Goal: Communication & Community: Answer question/provide support

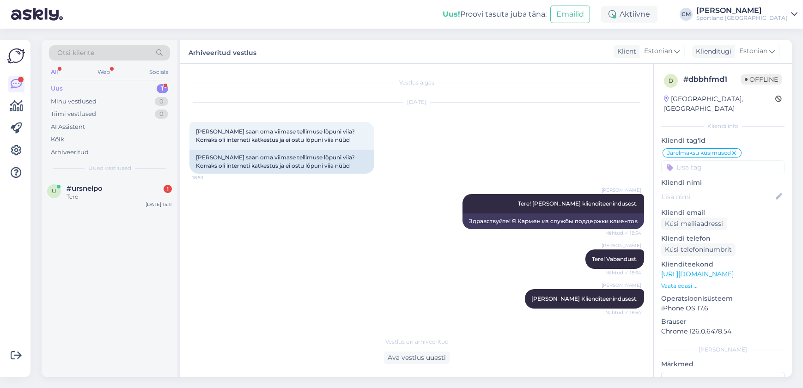
click at [149, 199] on div "Tere" at bounding box center [119, 197] width 105 height 8
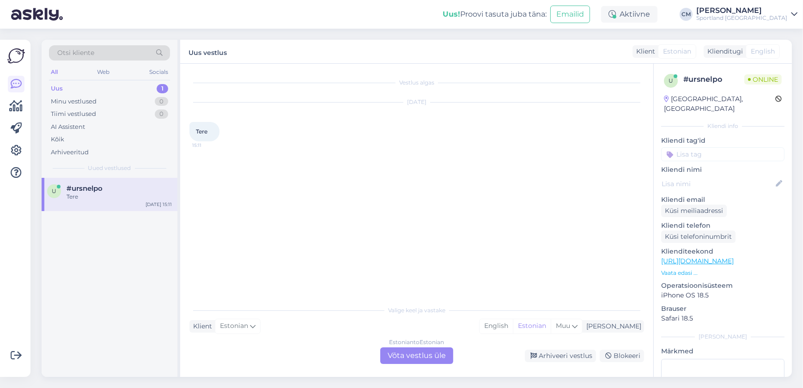
click at [398, 359] on div "Estonian to Estonian Võta vestlus üle" at bounding box center [416, 356] width 73 height 17
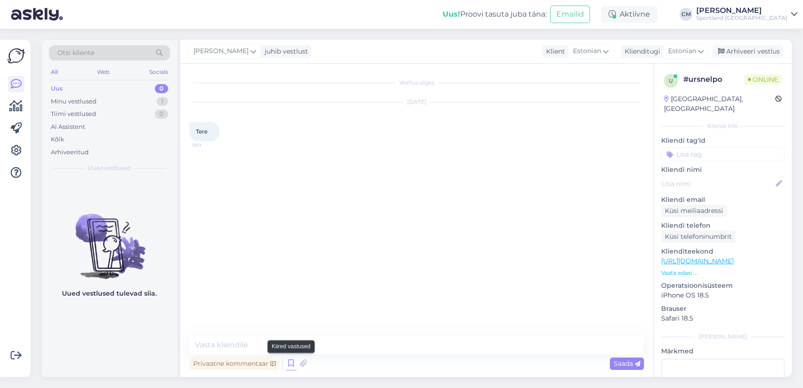
click at [288, 357] on icon at bounding box center [291, 364] width 11 height 14
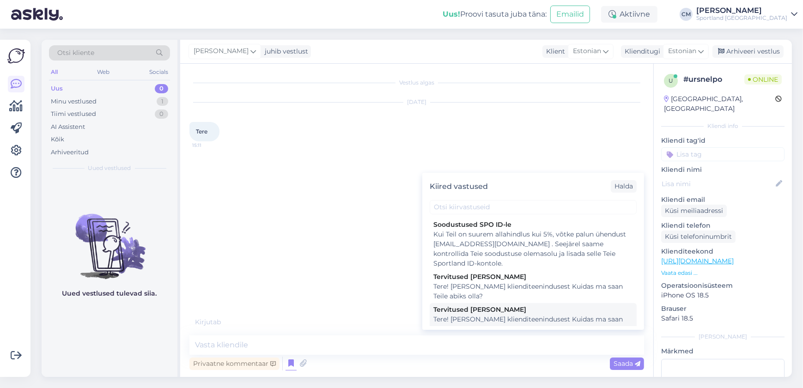
click at [479, 319] on div "Tere! [PERSON_NAME] klienditeenindusest Kuidas ma saan Teile abiks olla?" at bounding box center [534, 324] width 200 height 19
type textarea "Tere! [PERSON_NAME] klienditeenindusest Kuidas ma saan Teile abiks olla?"
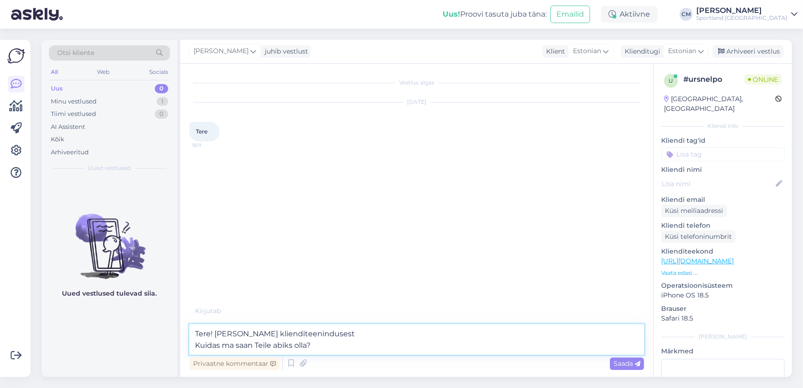
click at [460, 336] on textarea "Tere! [PERSON_NAME] klienditeenindusest Kuidas ma saan Teile abiks olla?" at bounding box center [417, 340] width 455 height 31
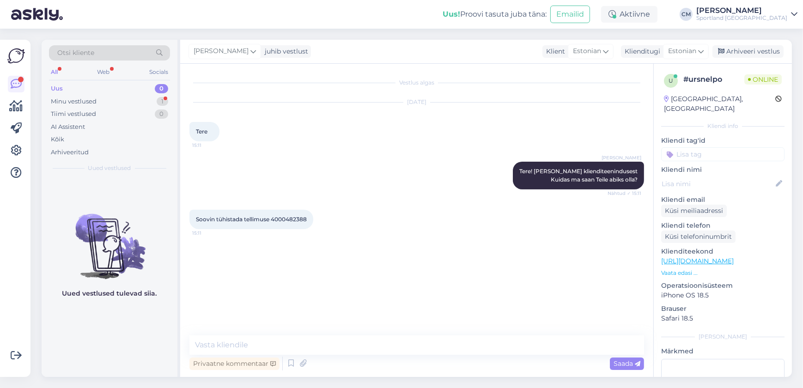
click at [287, 214] on div "Soovin tühistada tellimuse 4000482388 15:11" at bounding box center [252, 219] width 124 height 19
copy div "4000482388 15:11"
click at [300, 218] on span "Soovin tühistada tellimuse 4000482388" at bounding box center [251, 219] width 111 height 7
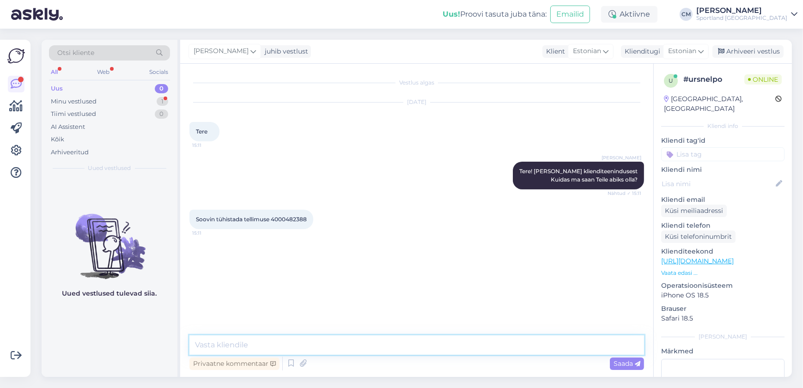
click at [397, 342] on textarea at bounding box center [417, 345] width 455 height 19
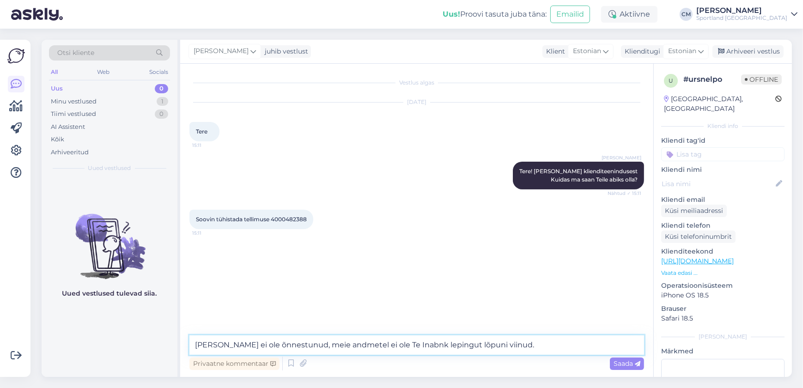
click at [423, 344] on textarea "[PERSON_NAME] ei ole õnnestunud, meie andmetel ei ole Te Inabnk lepingut lõpuni…" at bounding box center [417, 345] width 455 height 19
type textarea "[PERSON_NAME] ei ole õnnestunud, meie andmetel ei ole Te Inbank lepingut lõpuni…"
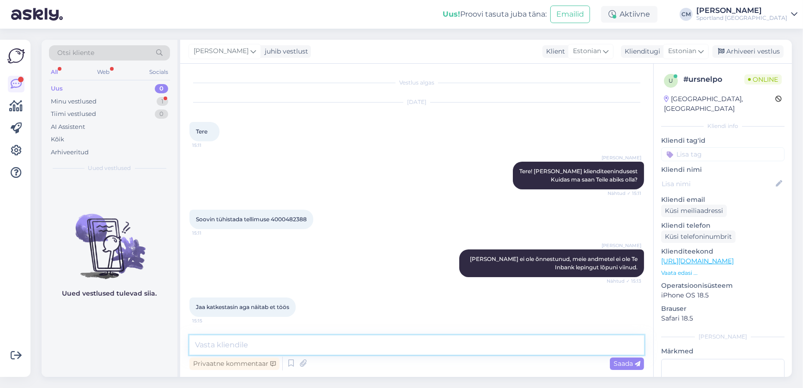
scroll to position [39, 0]
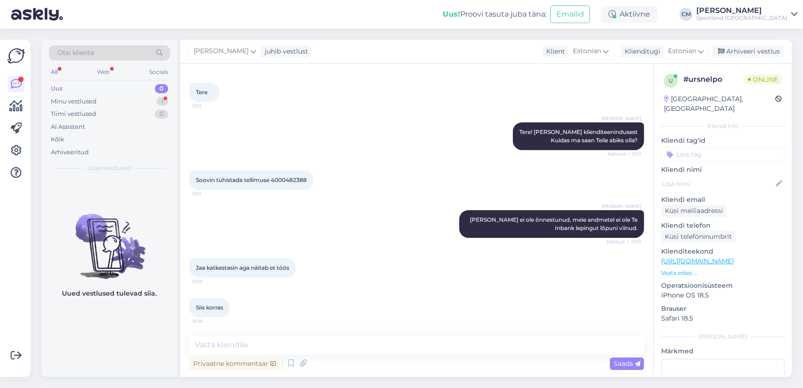
click at [296, 180] on span "Soovin tühistada tellimuse 4000482388" at bounding box center [251, 180] width 111 height 7
copy div "4000482388 15:11"
click at [490, 355] on div "Privaatne kommentaar Saada" at bounding box center [417, 364] width 455 height 18
click at [496, 349] on textarea at bounding box center [417, 345] width 455 height 19
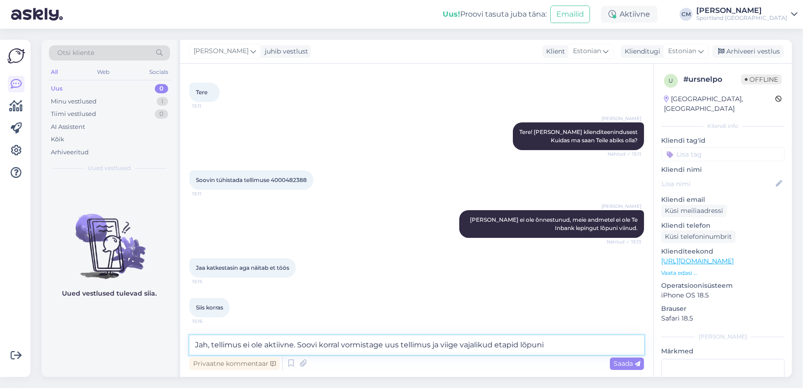
type textarea "Jah, tellimus ei ole aktiivne. Soovi korral vormistage uus tellimus ja viige va…"
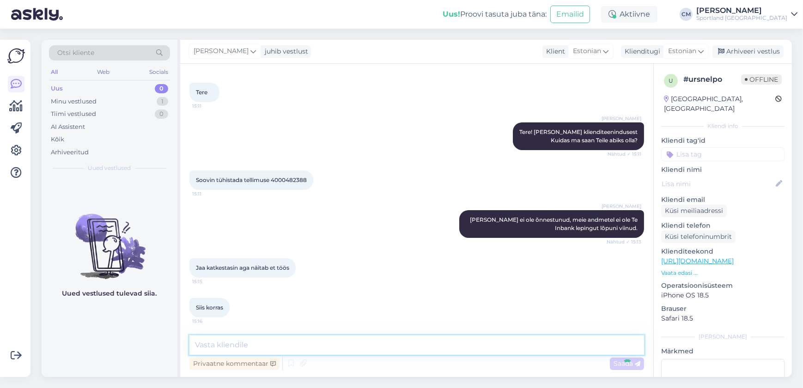
scroll to position [88, 0]
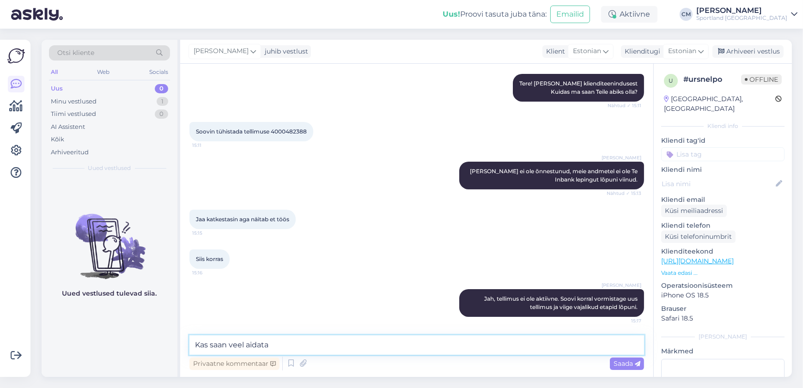
type textarea "Kas saan veel aidata?"
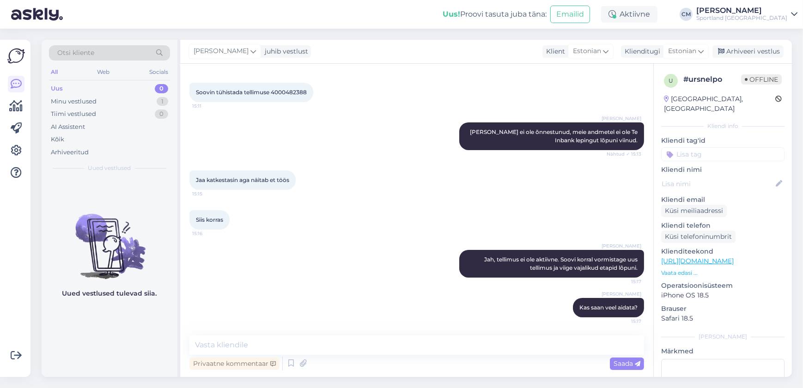
drag, startPoint x: 740, startPoint y: 57, endPoint x: 740, endPoint y: 65, distance: 7.9
click at [740, 57] on div "Arhiveeri vestlus" at bounding box center [748, 51] width 71 height 12
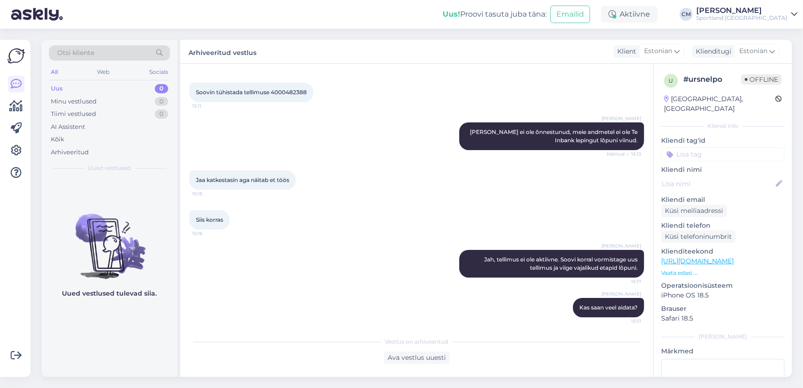
click at [732, 136] on p "Kliendi tag'id" at bounding box center [723, 141] width 123 height 10
click at [728, 147] on input at bounding box center [723, 154] width 123 height 14
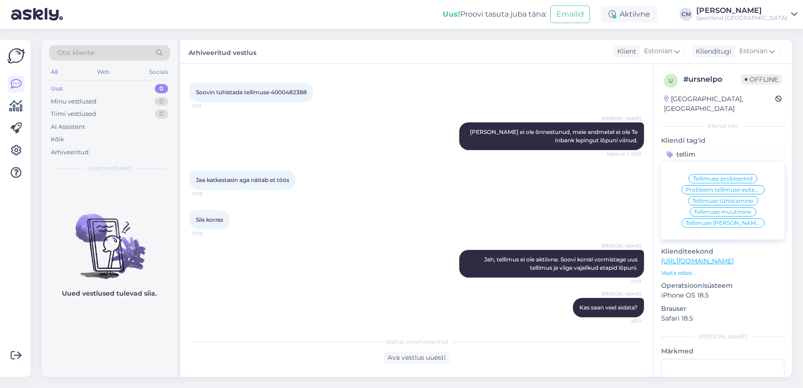
type input "tellim"
click at [744, 219] on div "Tellimuse [PERSON_NAME] info" at bounding box center [723, 223] width 83 height 9
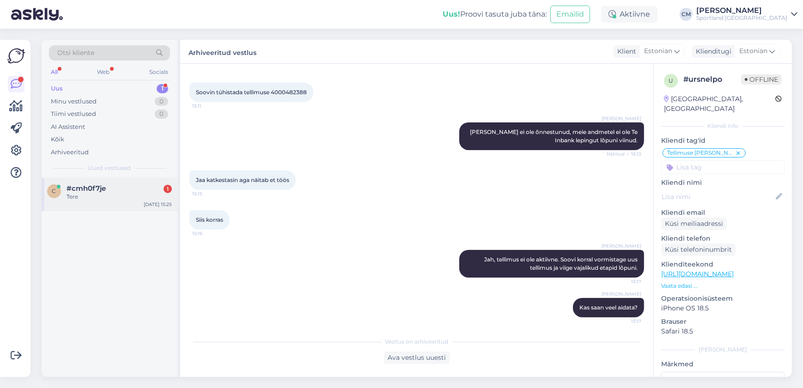
click at [120, 209] on div "c #cmh0f7je 1 Tere [DATE] 15:25" at bounding box center [110, 194] width 136 height 33
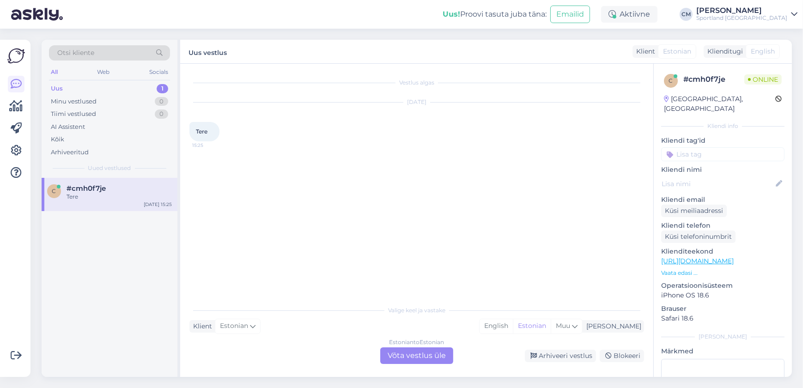
click at [429, 353] on div "Estonian to Estonian Võta vestlus üle" at bounding box center [416, 356] width 73 height 17
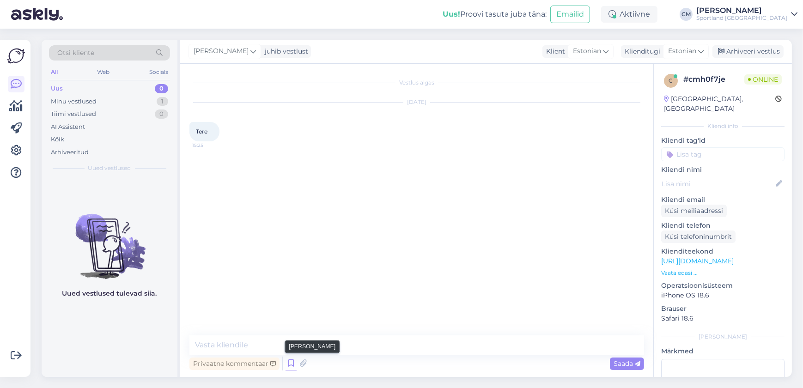
click at [293, 362] on icon at bounding box center [291, 364] width 11 height 14
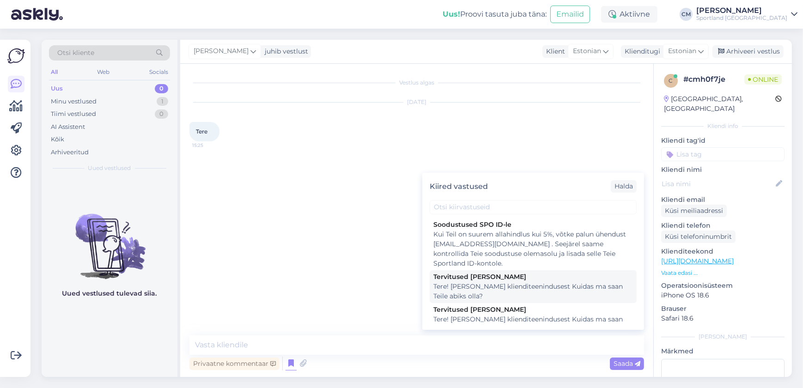
click at [470, 302] on div "Tervitused [PERSON_NAME]! [PERSON_NAME] klienditeenindusest Kuidas ma saan Teil…" at bounding box center [533, 286] width 207 height 33
type textarea "Tere! [PERSON_NAME] klienditeenindusest Kuidas ma saan Teile abiks olla?"
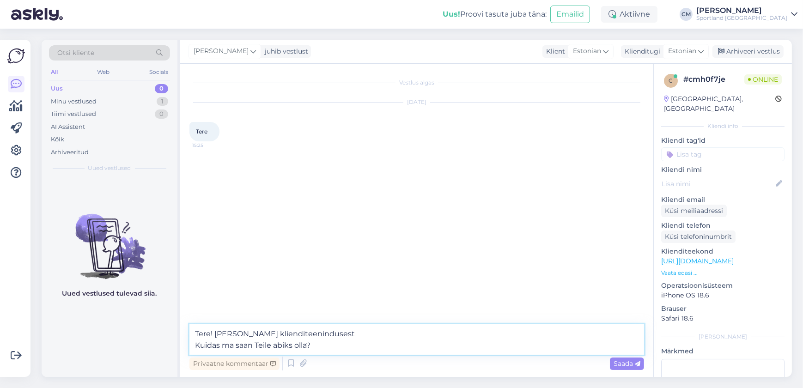
drag, startPoint x: 396, startPoint y: 336, endPoint x: 373, endPoint y: 348, distance: 25.6
click at [378, 343] on textarea "Tere! [PERSON_NAME] klienditeenindusest Kuidas ma saan Teile abiks olla?" at bounding box center [417, 340] width 455 height 31
click at [294, 345] on textarea "Tere! [PERSON_NAME] klienditeenindusest Kuidas ma saan Teile abiks olla?" at bounding box center [417, 340] width 455 height 31
drag, startPoint x: 331, startPoint y: 337, endPoint x: 320, endPoint y: 339, distance: 10.8
click at [320, 339] on textarea "Tere! [PERSON_NAME] klienditeenindusest Kuidas ma saan Teile abiks olla?" at bounding box center [417, 340] width 455 height 31
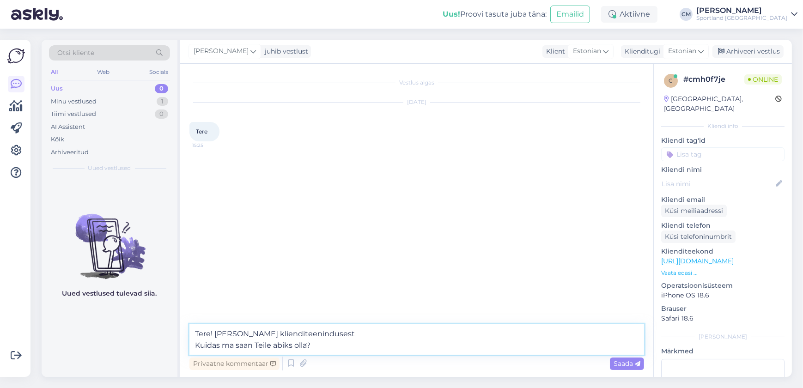
click at [316, 350] on textarea "Tere! [PERSON_NAME] klienditeenindusest Kuidas ma saan Teile abiks olla?" at bounding box center [417, 340] width 455 height 31
drag, startPoint x: 321, startPoint y: 348, endPoint x: 179, endPoint y: 329, distance: 143.2
click at [179, 329] on div "Otsi kliente All Web Socials Uus 0 Minu vestlused 1 Tiimi vestlused 0 AI Assist…" at bounding box center [417, 208] width 751 height 337
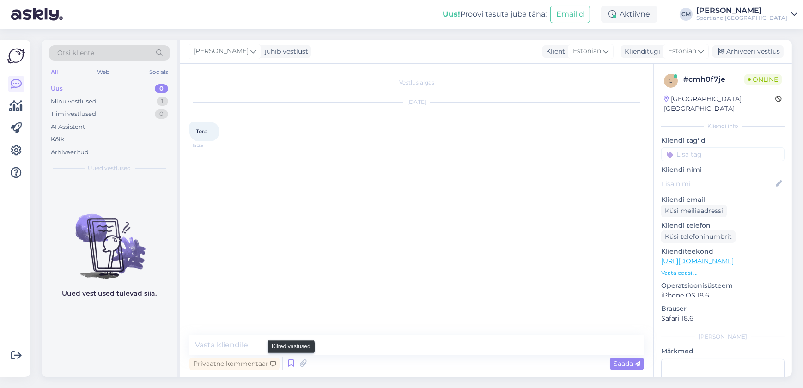
click at [286, 364] on icon at bounding box center [291, 364] width 11 height 14
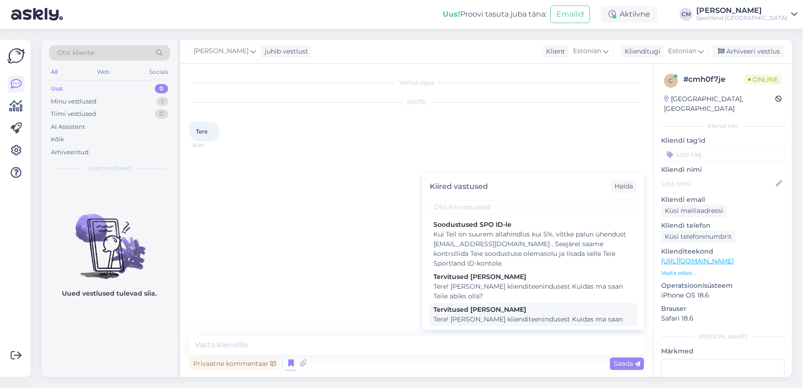
click at [478, 312] on div "Tervitused [PERSON_NAME]" at bounding box center [534, 310] width 200 height 10
type textarea "Tere! [PERSON_NAME] klienditeenindusest Kuidas ma saan Teile abiks olla?"
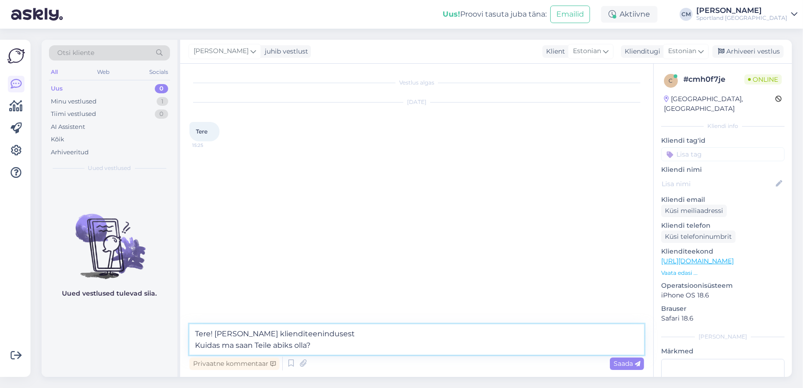
click at [443, 332] on textarea "Tere! [PERSON_NAME] klienditeenindusest Kuidas ma saan Teile abiks olla?" at bounding box center [417, 340] width 455 height 31
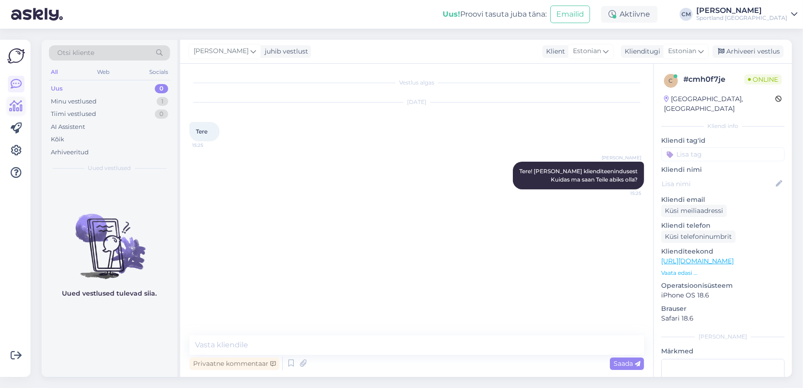
click at [17, 105] on icon at bounding box center [16, 106] width 13 height 11
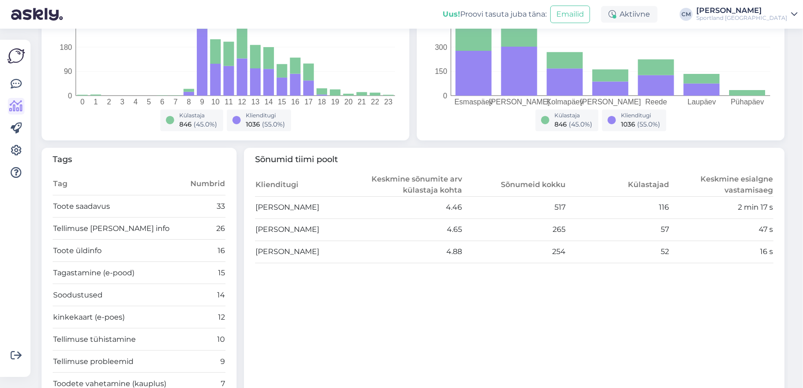
scroll to position [210, 0]
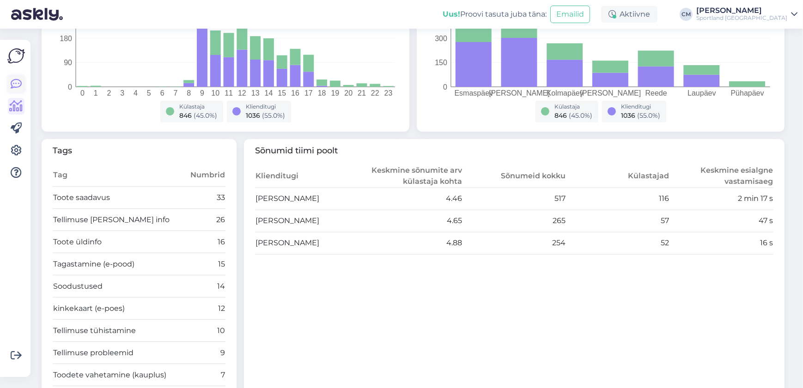
click at [19, 88] on icon at bounding box center [16, 84] width 11 height 11
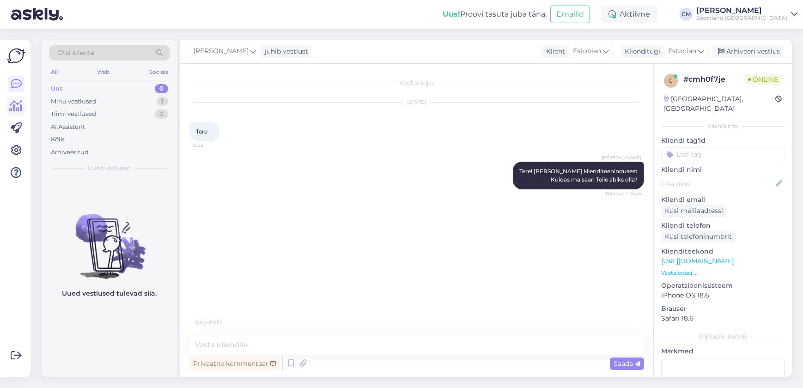
click at [23, 108] on link at bounding box center [16, 106] width 17 height 17
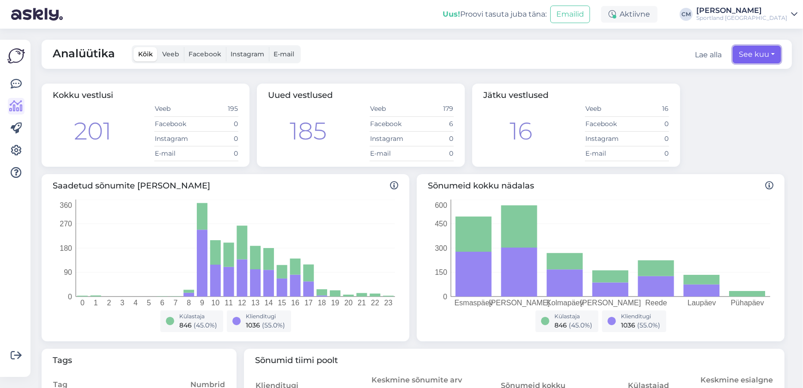
click at [733, 53] on button "See kuu" at bounding box center [757, 55] width 48 height 18
select select "7"
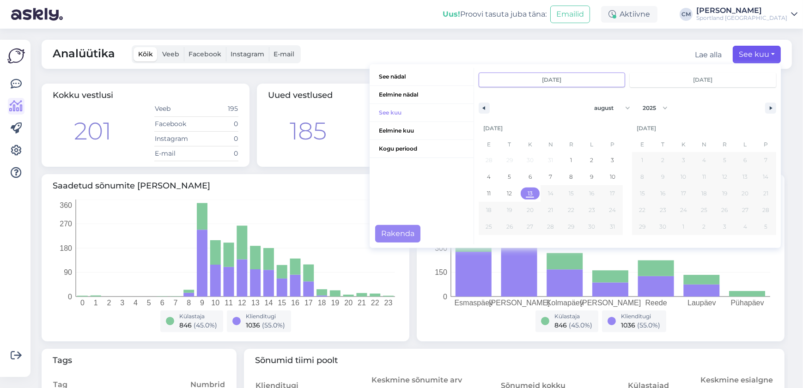
click at [528, 196] on span "13" at bounding box center [530, 193] width 5 height 17
type input "[DATE]"
click at [395, 239] on button "Rakenda" at bounding box center [397, 234] width 45 height 18
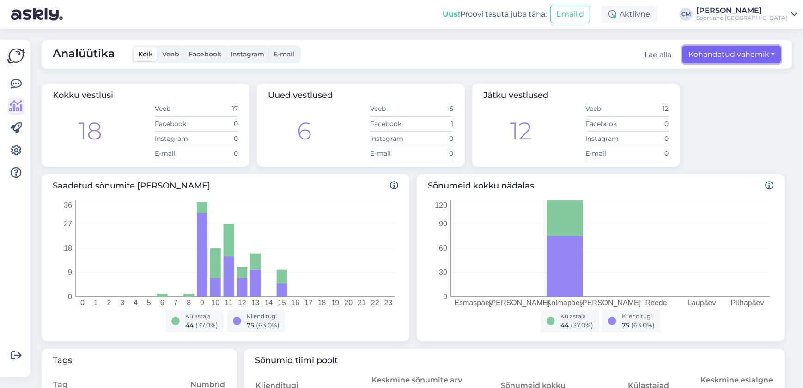
click at [692, 55] on button "Kohandatud vahemik" at bounding box center [732, 55] width 98 height 18
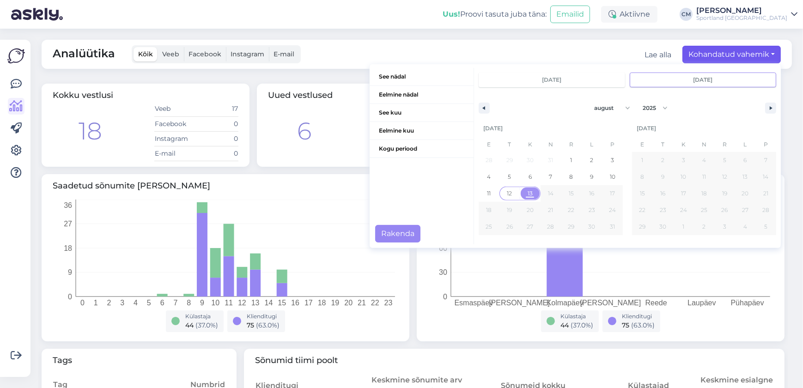
click at [500, 193] on span "12" at bounding box center [510, 194] width 21 height 12
type input "[DATE]"
click at [408, 230] on button "Rakenda" at bounding box center [397, 234] width 45 height 18
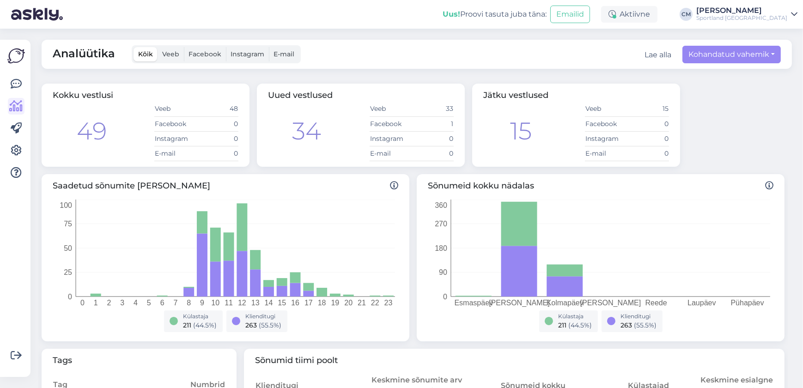
click at [722, 73] on div "Analüütika Kõik Veeb Facebook Instagram E-mail Lae alla Kohandatud vahemik See …" at bounding box center [419, 209] width 767 height 360
click at [725, 63] on div "Analüütika Kõik Veeb Facebook Instagram E-mail Lae alla Kohandatud vahemik See …" at bounding box center [417, 54] width 751 height 29
click at [725, 58] on button "Kohandatud vahemik" at bounding box center [732, 55] width 98 height 18
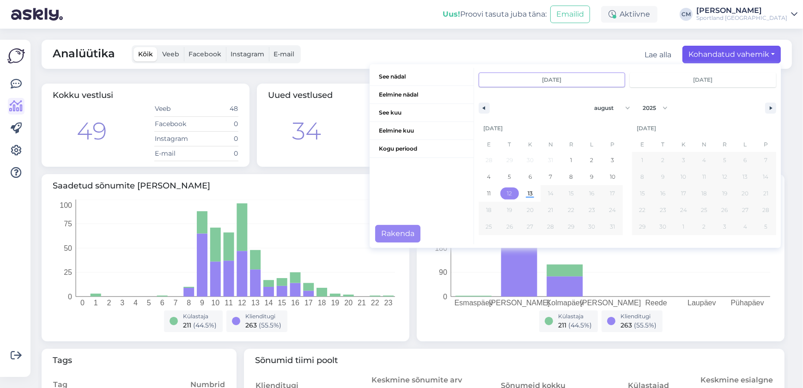
click at [509, 198] on span "12" at bounding box center [510, 194] width 21 height 12
type input "[DATE]"
click at [402, 237] on button "Rakenda" at bounding box center [397, 234] width 45 height 18
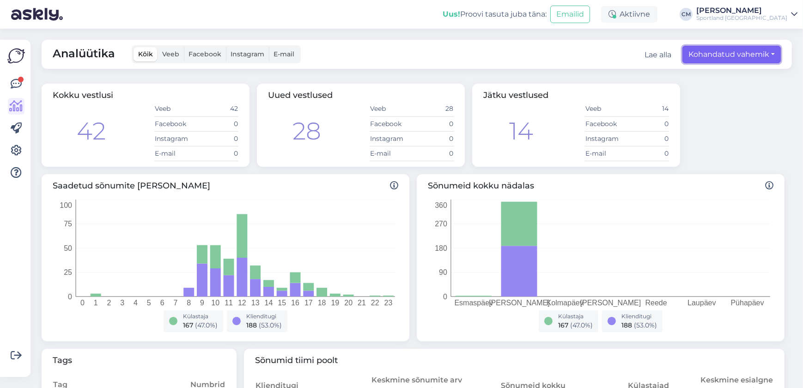
click at [719, 62] on button "Kohandatud vahemik" at bounding box center [732, 55] width 98 height 18
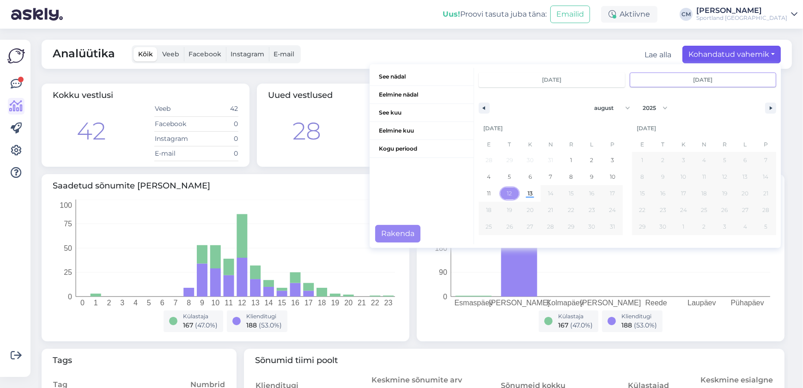
click at [491, 196] on span "11" at bounding box center [489, 194] width 21 height 12
type input "[DATE]"
click at [487, 196] on span "11" at bounding box center [489, 193] width 4 height 17
type input "[DATE]"
click at [385, 238] on button "Rakenda" at bounding box center [397, 234] width 45 height 18
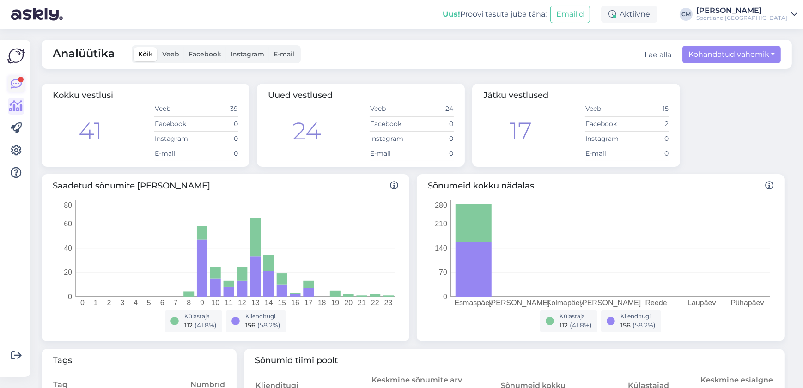
click at [19, 88] on icon at bounding box center [16, 84] width 11 height 11
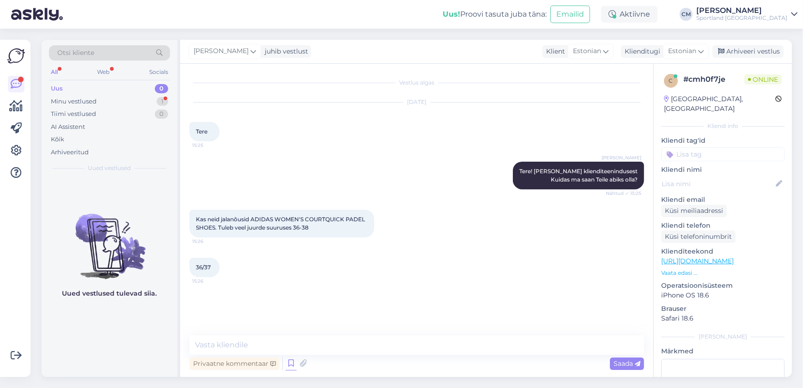
click at [292, 356] on div "Privaatne kommentaar Saada" at bounding box center [417, 364] width 455 height 18
click at [291, 362] on icon at bounding box center [291, 364] width 11 height 14
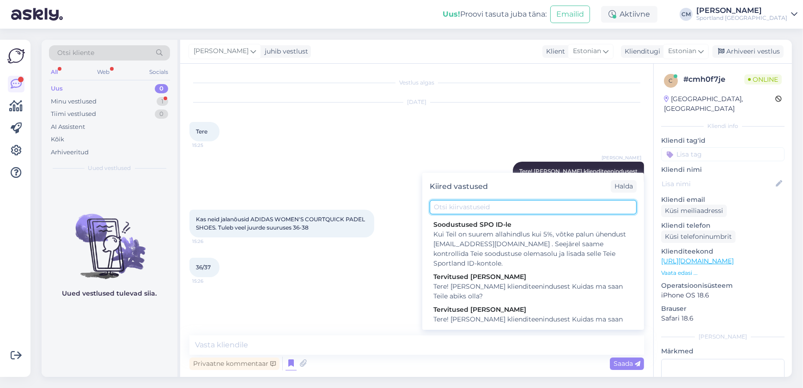
click at [455, 203] on input "text" at bounding box center [533, 207] width 207 height 14
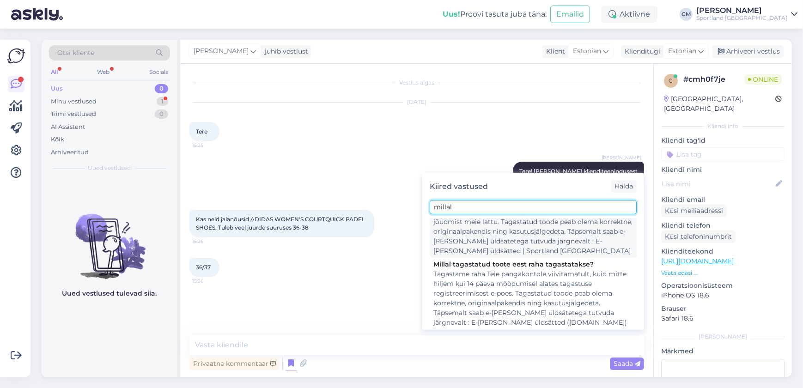
scroll to position [116, 0]
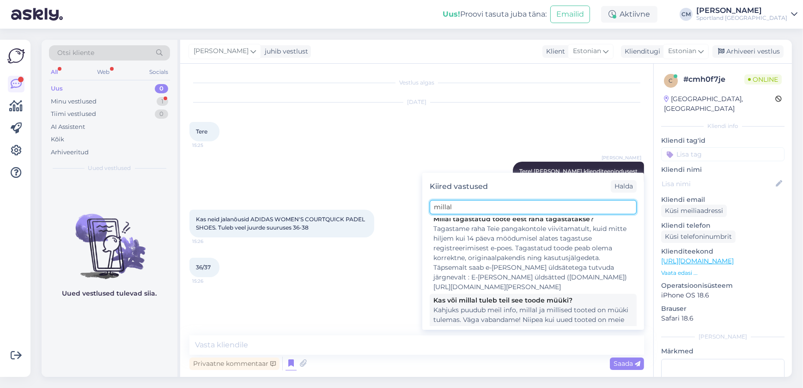
type input "millal"
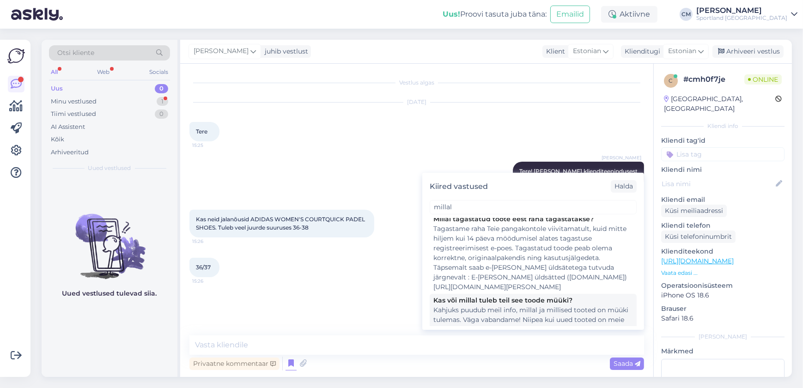
click at [481, 296] on div "Kas või millal tuleb teil see toode müüki?" at bounding box center [534, 301] width 200 height 10
type textarea "Kahjuks puudub meil info, millal ja millised tooted on müüki tulemas. Väga vaba…"
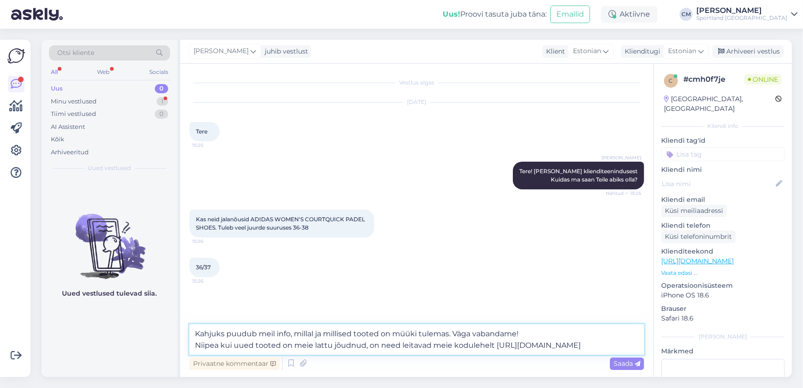
click at [449, 337] on textarea "Kahjuks puudub meil info, millal ja millised tooted on müüki tulemas. Väga vaba…" at bounding box center [417, 340] width 455 height 31
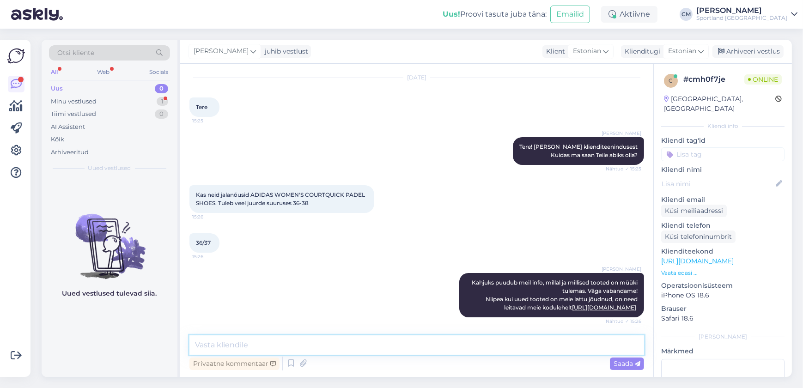
scroll to position [104, 0]
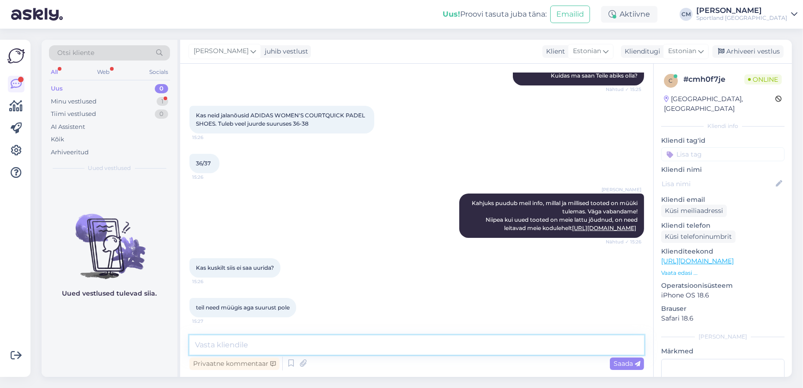
click at [276, 337] on textarea at bounding box center [417, 345] width 455 height 19
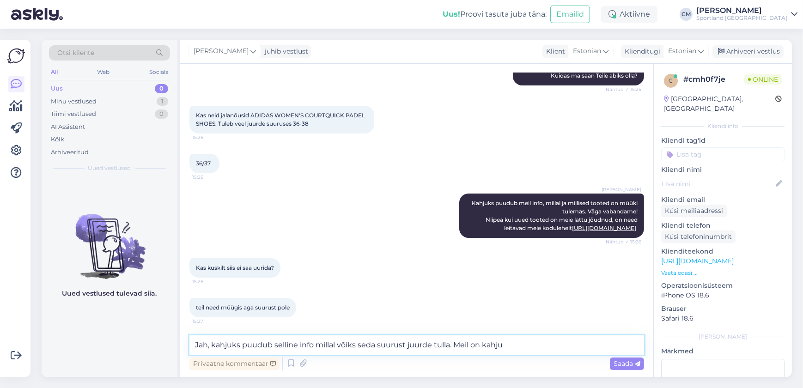
click at [256, 343] on textarea "Jah, kahjuks puudub selline info millal võiks seda suurust juurde tulla. Meil o…" at bounding box center [417, 345] width 455 height 19
click at [301, 345] on textarea "Jah, kahjuks ei ole hetkel selline info millal võiks seda suurust juurde tulla.…" at bounding box center [417, 345] width 455 height 19
click at [386, 343] on textarea "Jah, kahjuks ei ole hetkel sellist info millal võiks seda suurust juurde tulla.…" at bounding box center [417, 345] width 455 height 19
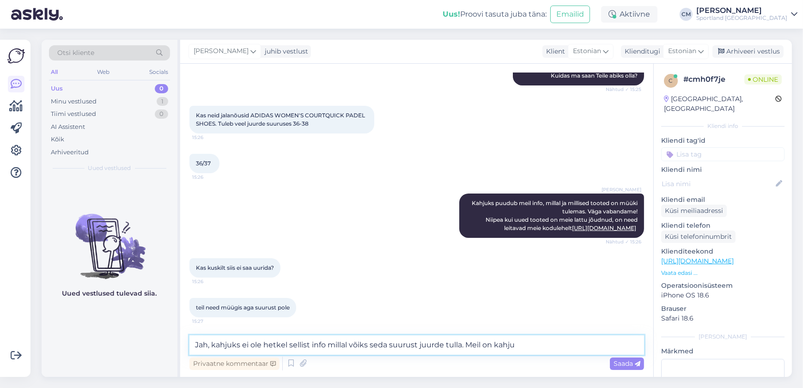
click at [570, 337] on textarea "Jah, kahjuks ei ole hetkel sellist info millal võiks seda suurust juurde tulla.…" at bounding box center [417, 345] width 455 height 19
type textarea "Jah, kahjuks ei ole hetkel sellist info millal võiks seda suurust juurde tulla.…"
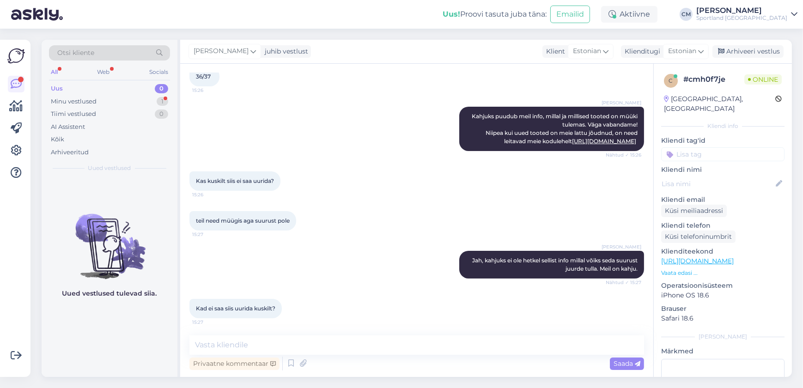
scroll to position [192, 0]
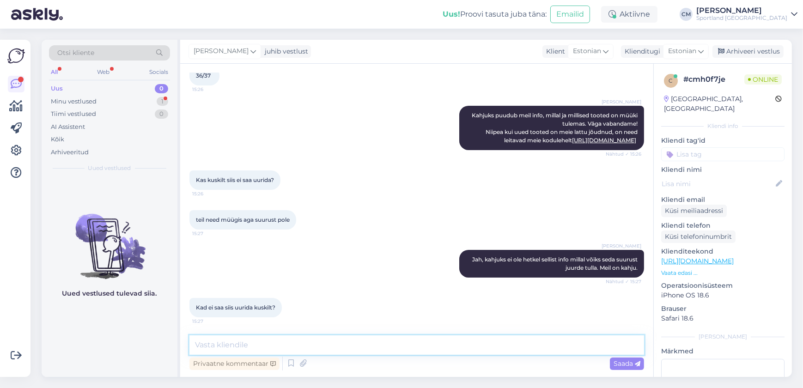
click at [393, 338] on textarea at bounding box center [417, 345] width 455 height 19
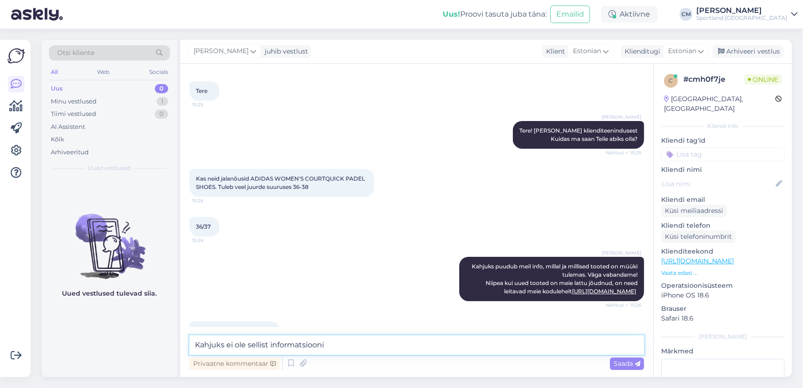
scroll to position [24, 0]
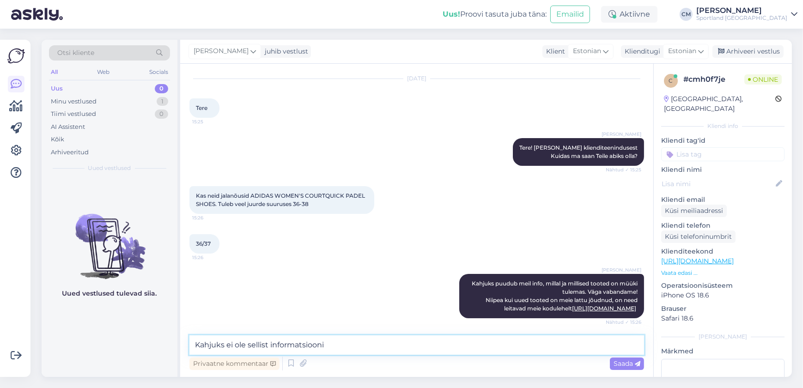
type textarea "Kahjuks ei ole sellist informatsiooni"
click at [734, 257] on link "[URL][DOMAIN_NAME]" at bounding box center [698, 261] width 73 height 8
drag, startPoint x: 333, startPoint y: 340, endPoint x: 184, endPoint y: 342, distance: 148.9
click at [184, 342] on div "Vestlus algas [DATE] Tere 15:25 [PERSON_NAME] Tere! [PERSON_NAME] klienditeenin…" at bounding box center [416, 220] width 473 height 313
type textarea "3"
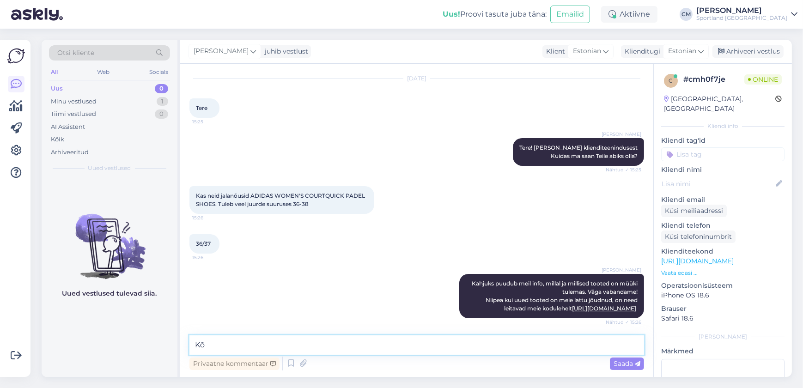
type textarea "K"
click at [252, 343] on textarea at bounding box center [417, 345] width 455 height 19
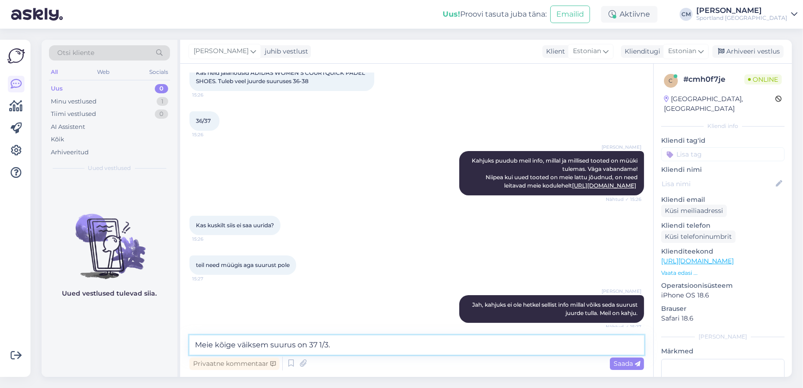
scroll to position [192, 0]
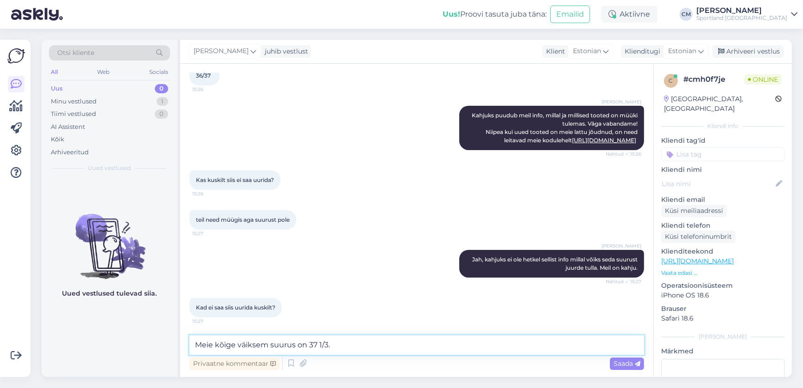
click at [343, 343] on textarea "Meie kõige väiksem suurus on 37 1/3." at bounding box center [417, 345] width 455 height 19
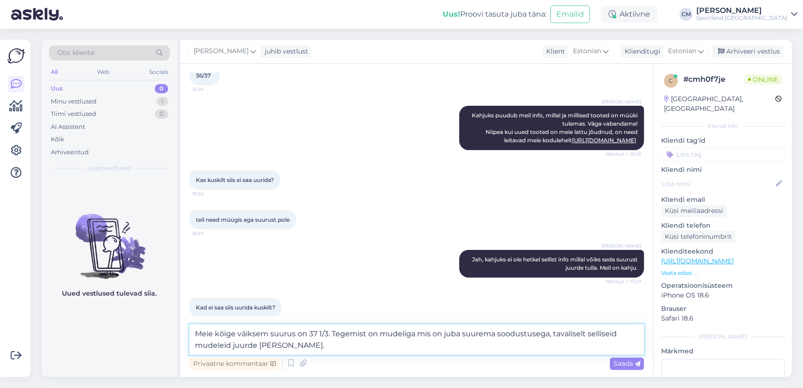
click at [333, 346] on textarea "Meie kõige väiksem suurus on 37 1/3. Tegemist on mudeliga mis on juba suurema s…" at bounding box center [417, 340] width 455 height 31
click at [601, 339] on textarea "Meie kõige väiksem suurus on 37 1/3. Tegemist on mudeliga mis on juba suurema s…" at bounding box center [417, 340] width 455 height 31
click at [278, 358] on div "Privaatne kommentaar" at bounding box center [235, 364] width 90 height 12
click at [285, 344] on textarea "Meie kõige väiksem suurus on 37 1/3. Tegemist on mudeliga mis on juba suurema s…" at bounding box center [417, 340] width 455 height 31
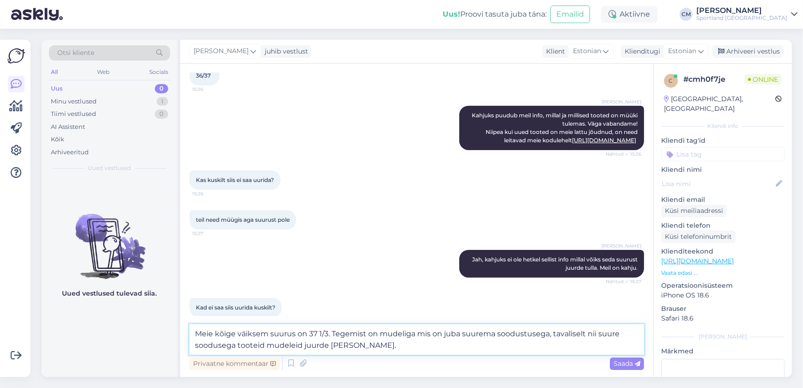
click at [285, 344] on textarea "Meie kõige väiksem suurus on 37 1/3. Tegemist on mudeliga mis on juba suurema s…" at bounding box center [417, 340] width 455 height 31
type textarea "Meie kõige väiksem suurus on 37 1/3. Tegemist on mudeliga mis on juba suurema s…"
click at [338, 345] on textarea "Meie kõige väiksem suurus on 37 1/3. Tegemist on mudeliga mis on juba suurema s…" at bounding box center [417, 340] width 455 height 31
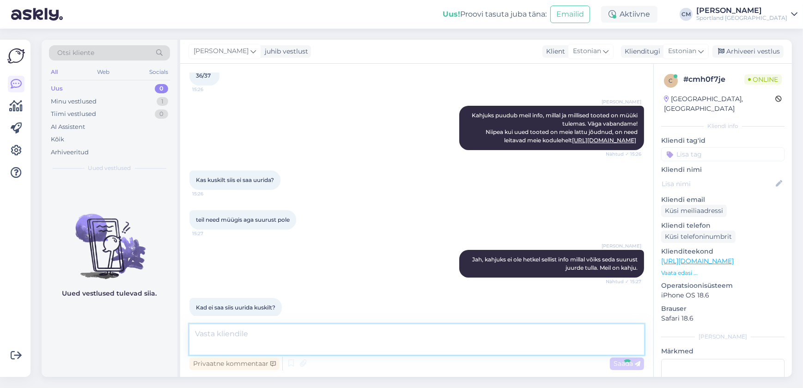
scroll to position [248, 0]
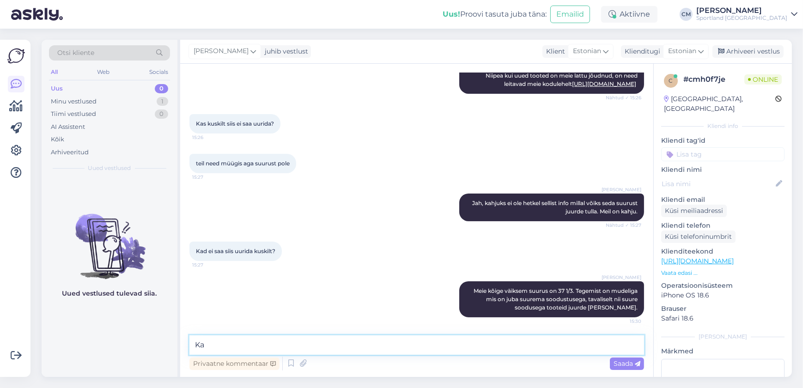
type textarea "K"
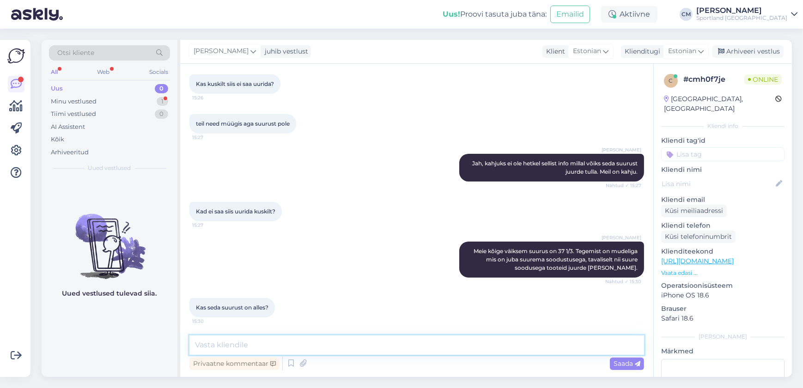
click at [282, 337] on textarea at bounding box center [417, 345] width 455 height 19
type textarea "Ei [PERSON_NAME] suurust. See on välja müüdud."
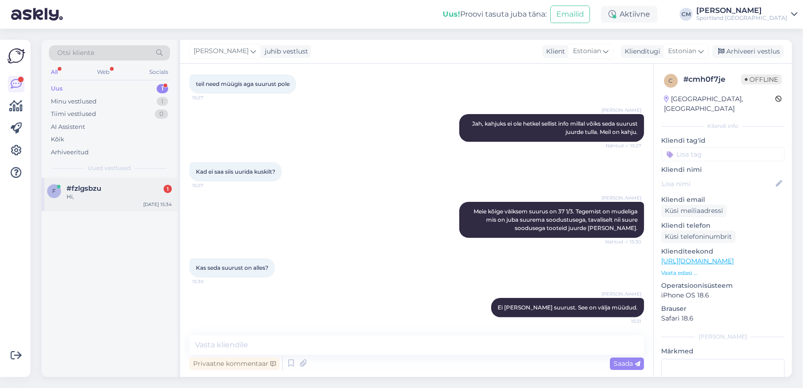
click at [153, 193] on div "Hi," at bounding box center [119, 197] width 105 height 8
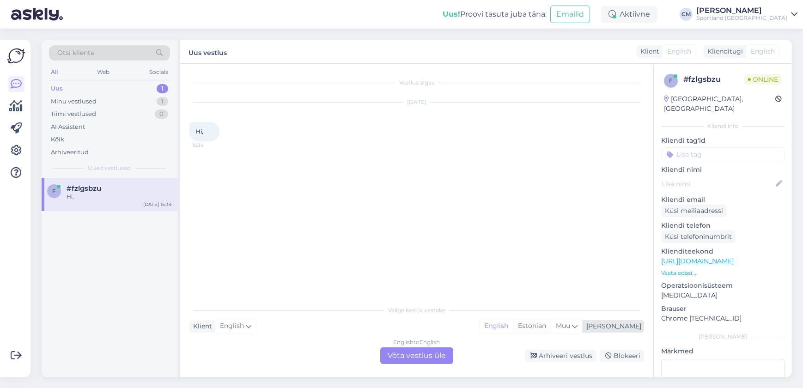
click at [551, 326] on div "Estonian" at bounding box center [532, 326] width 38 height 14
click at [436, 348] on div "English to Estonian Võta vestlus üle" at bounding box center [416, 356] width 73 height 17
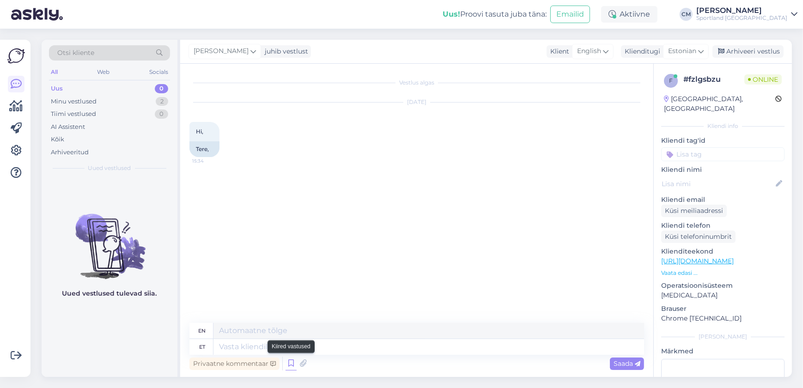
click at [288, 359] on icon at bounding box center [291, 364] width 11 height 14
click at [469, 301] on div at bounding box center [534, 262] width 222 height 111
click at [329, 362] on div "Privaatne kommentaar Saada" at bounding box center [417, 364] width 455 height 18
click at [293, 364] on icon at bounding box center [291, 364] width 11 height 14
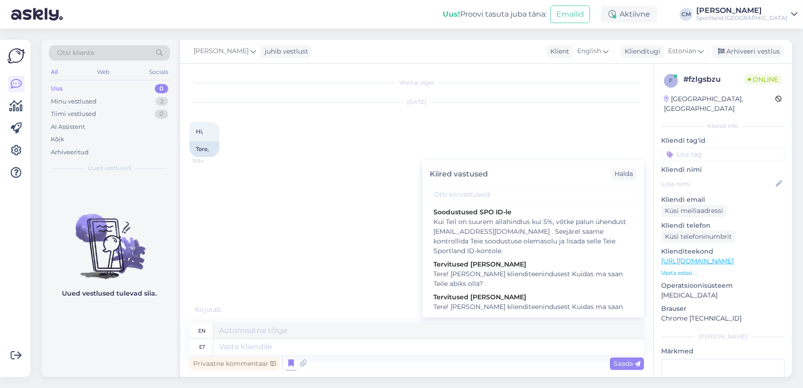
click at [468, 307] on div "Tere! [PERSON_NAME] klienditeenindusest Kuidas ma saan Teile abiks olla?" at bounding box center [534, 311] width 200 height 19
type textarea "Hello! I'm [PERSON_NAME] from customer service How can I help you?"
type textarea "Tere! [PERSON_NAME] klienditeenindusest Kuidas ma saan Teile abiks olla?"
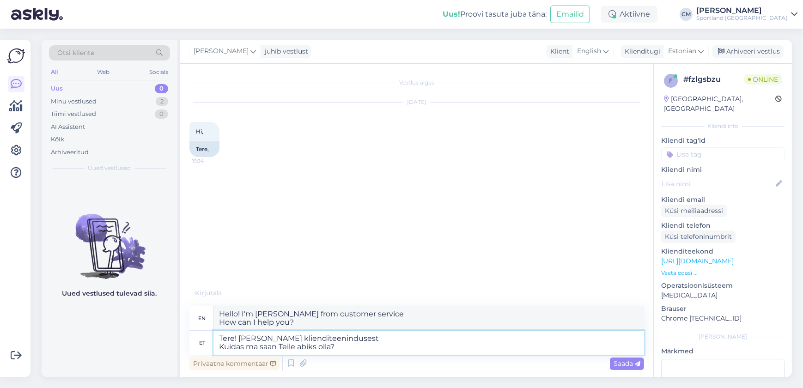
click at [416, 347] on textarea "Tere! [PERSON_NAME] klienditeenindusest Kuidas ma saan Teile abiks olla?" at bounding box center [429, 343] width 431 height 24
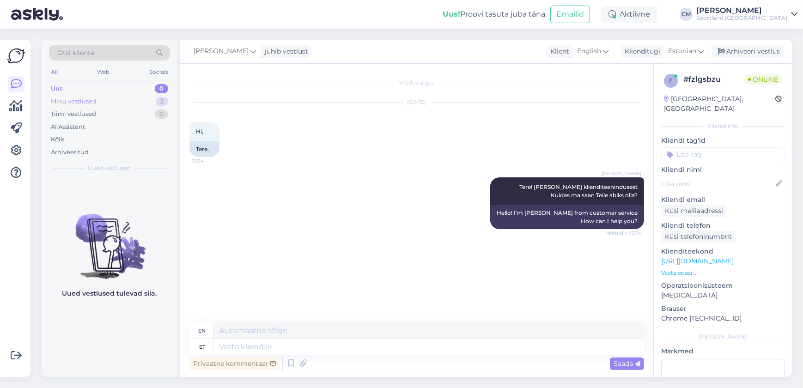
click at [145, 98] on div "Minu vestlused 2" at bounding box center [109, 101] width 121 height 13
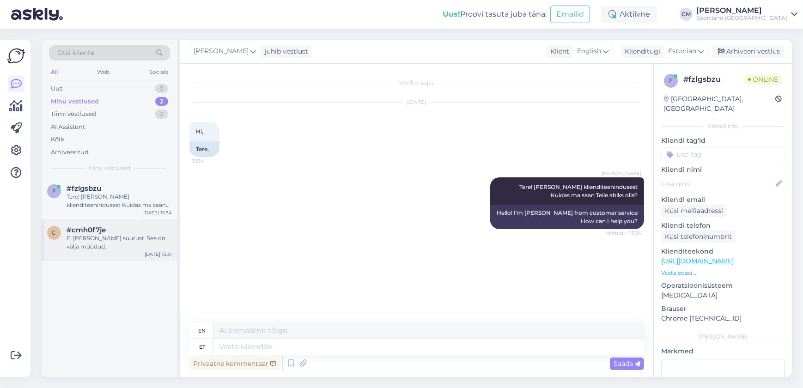
click at [136, 227] on div "#cmh0f7je" at bounding box center [119, 230] width 105 height 8
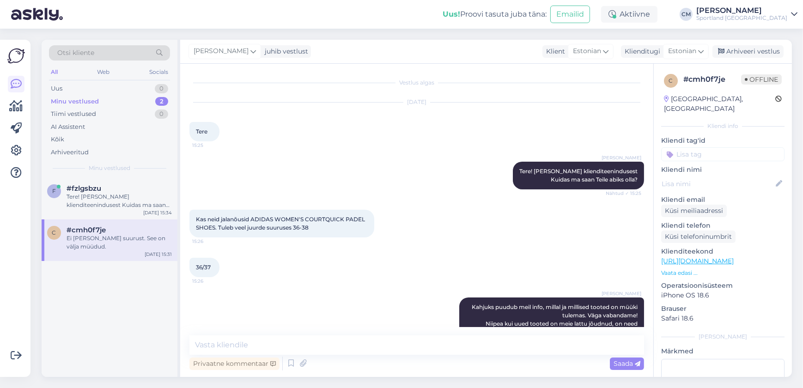
scroll to position [328, 0]
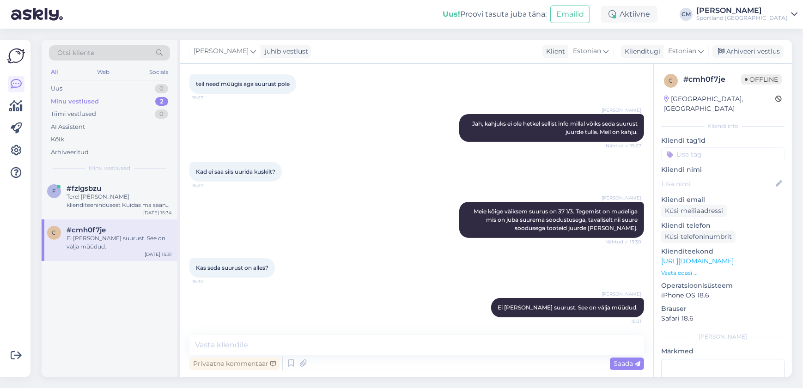
click at [745, 61] on div "[PERSON_NAME] juhib vestlust Klient [DEMOGRAPHIC_DATA] Klienditugi [DEMOGRAPHIC…" at bounding box center [486, 52] width 612 height 24
click at [753, 55] on div "Arhiveeri vestlus" at bounding box center [748, 51] width 71 height 12
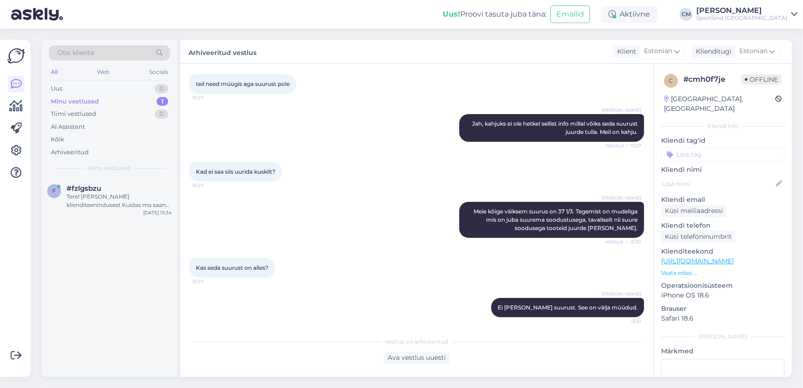
click at [699, 147] on input at bounding box center [723, 154] width 123 height 14
type input "saada"
click at [712, 176] on span "Toote saadavus" at bounding box center [723, 179] width 43 height 6
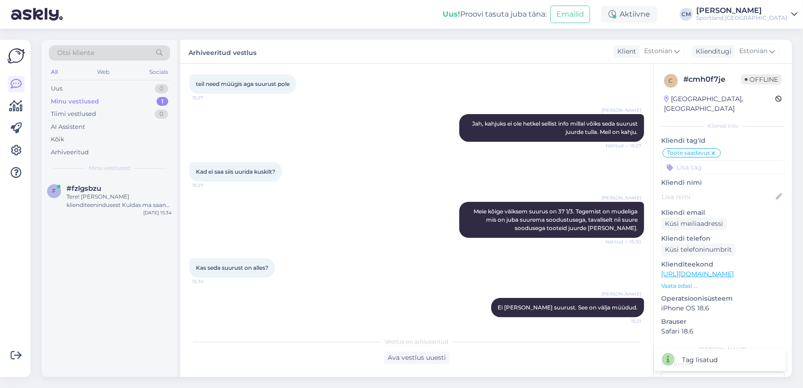
click at [712, 160] on input at bounding box center [723, 167] width 123 height 14
type input "lisan"
click at [698, 187] on div "Lattu lisandumine (toode)" at bounding box center [723, 192] width 123 height 26
click at [701, 187] on div "Lattu lisandumine (toode)" at bounding box center [723, 191] width 81 height 9
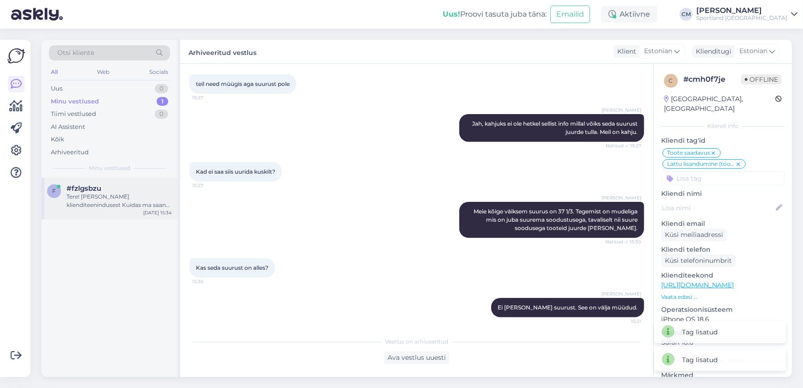
click at [122, 187] on div "#fzlgsbzu" at bounding box center [119, 188] width 105 height 8
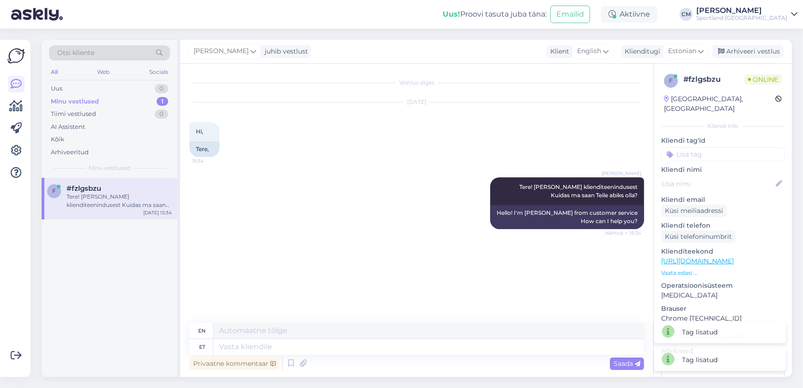
scroll to position [30, 0]
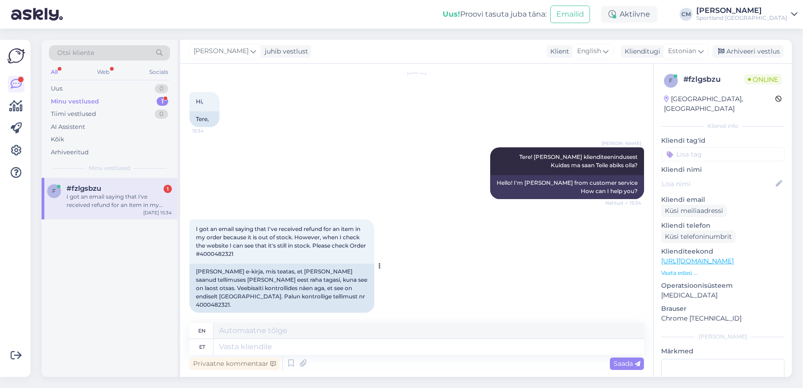
click at [240, 255] on span "I got an email saying that I've received refund for an item in my order because…" at bounding box center [282, 242] width 172 height 32
copy div "4000482321 15:35"
click at [261, 338] on textarea at bounding box center [429, 331] width 431 height 16
click at [352, 347] on textarea at bounding box center [429, 347] width 431 height 16
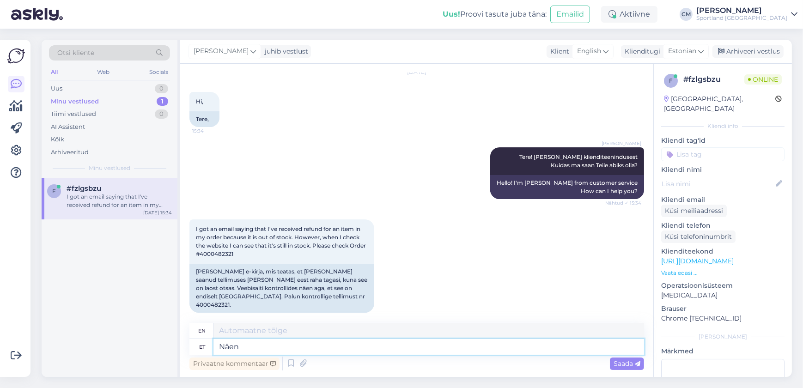
type textarea "Näen e"
type textarea "I see"
type textarea "Näen et tag"
type textarea "I see that"
type textarea "Näen et tagasimakse t"
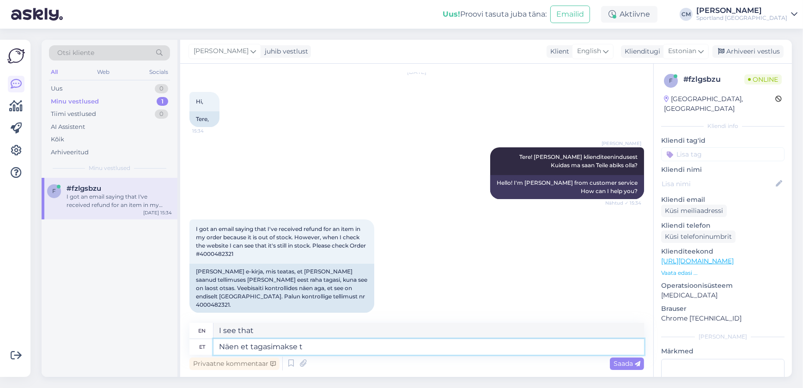
type textarea "I see that the refund"
type textarea "Näen et tagasimakse tehti"
type textarea "I see that the refund was made."
type textarea "Näen et tagasimakse tehti vähem k"
type textarea "I see that the refund was less."
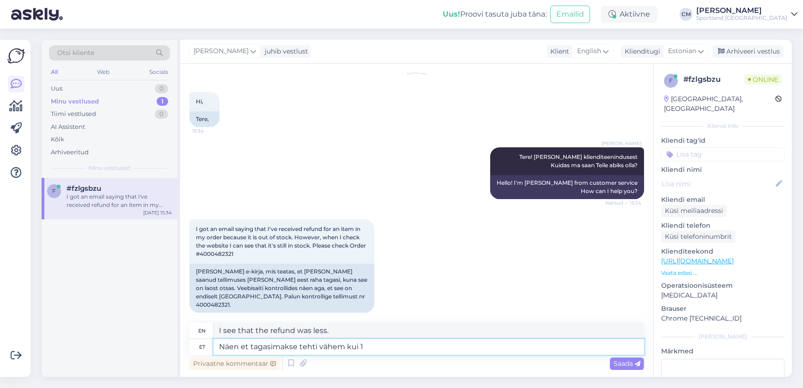
type textarea "Näen et tagasimakse tehti vähem kui 10"
type textarea "I see that the refund was made for less than"
type textarea "Näen et tagasimakse tehti vähem kui 10 m"
type textarea "I see that the refund was made less than 10"
type textarea "Näen et tagasimakse tehti vähem kui 10 minutit t"
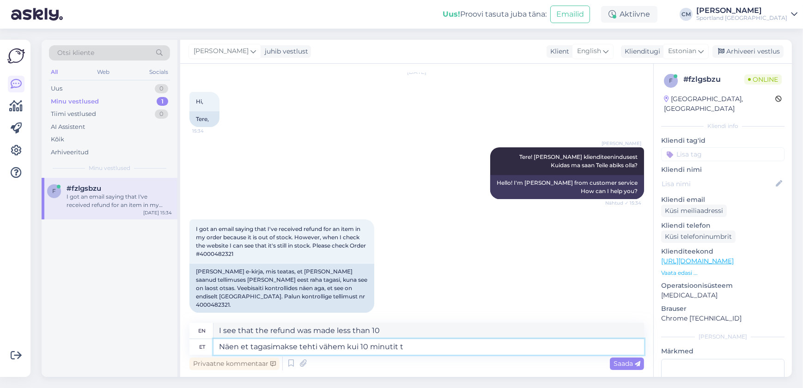
type textarea "I see that the refund was made in less than 10 minutes."
type textarea "Näen et tagasimakse tehti vähem kui 10 minutit tagasi."
type textarea "I see that the refund was made less than 10 minutes ago."
type textarea "Näen et tagasimakse tehti vähem kui 10 minutit tagasi. E-poes"
type textarea "I see that the refund was made less than 10 minutes ago. In the online store"
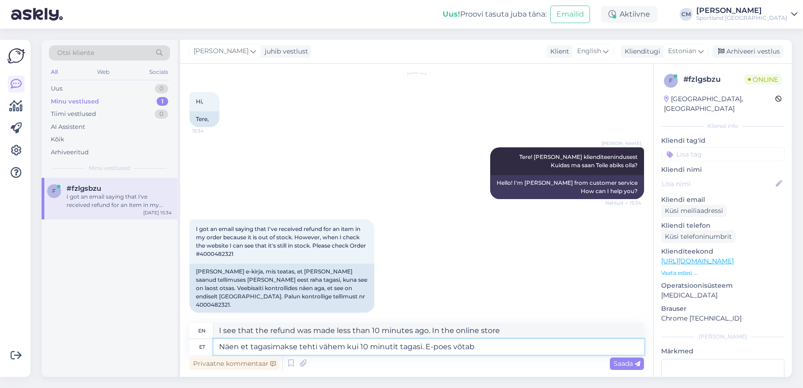
type textarea "Näen et tagasimakse tehti vähem kui 10 minutit tagasi. E-poes võtab l"
type textarea "I see that the refund was made less than 10 minutes ago. The online store takes"
type textarea "Näen et tagasimakse tehti vähem kui 10 minutit tagasi. E-poes võtab laoseisu uue"
type textarea "I see that the refund was made less than 10 minutes ago. The online store takes…"
type textarea "Näen et tagasimakse tehti vähem kui 10 minutit tagasi. E-poes võtab laoseisu uu…"
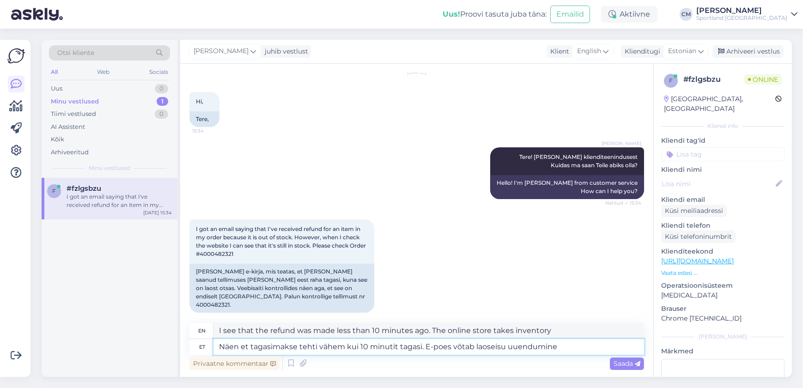
type textarea "I see that the refund was made less than 10 minutes ago. The online store is ta…"
type textarea "Näen et tagasimakse tehti vähem kui 10 minutit tagasi. E-poes võtab laoseisu uu…"
type textarea "I see that the refund was made less than 10 minutes ago. It takes a while for t…"
type textarea "Näen et tagasimakse tehti vähem kui 10 minutit tagasi. E-poes võtab laoseisu uu…"
type textarea "I see that the refund was made less than 10 minutes ago. In the online store, i…"
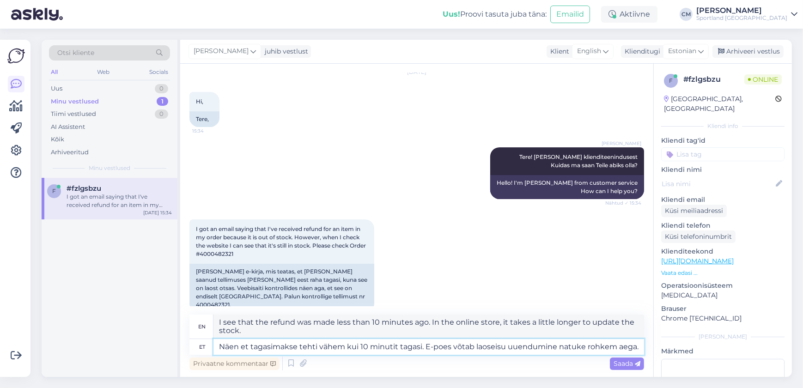
type textarea "Näen et tagasimakse tehti vähem kui 10 minutit tagasi. E-poes võtab laoseisu uu…"
type textarea "I see that the refund was made less than 10 minutes ago. It takes a little long…"
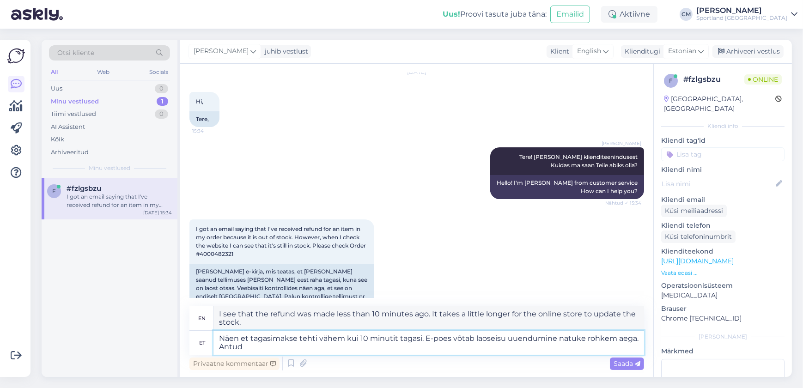
type textarea "Näen et tagasimakse tehti vähem kui 10 minutit tagasi. E-poes võtab laoseisu uu…"
type textarea "I see that the refund was made less than 10 minutes ago. It takes a little long…"
type textarea "Näen et tagasimakse tehti vähem kui 10 minutit tagasi. E-poes võtab laoseisu uu…"
type textarea "I see that the refund was made less than 10 minutes ago. It takes a little long…"
type textarea "Näen et tagasimakse tehti vähem kui 10 minutit tagasi. E-poes võtab laoseisu uu…"
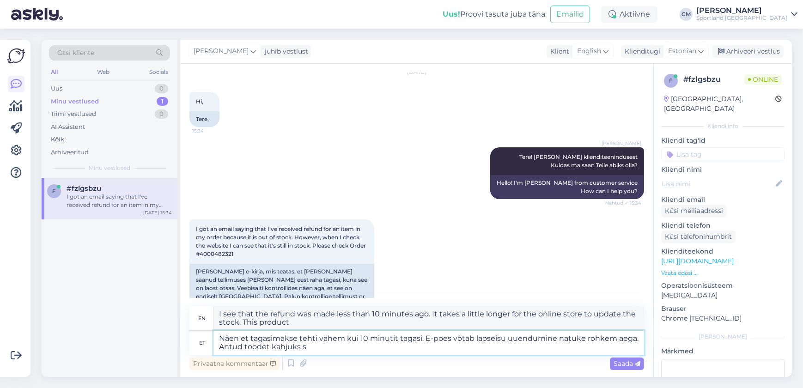
type textarea "I see that the refund was made less than 10 minutes ago. It takes a little long…"
type textarea "Näen et tagasimakse tehti vähem kui 10 minutit tagasi. E-poes võtab laoseisu uu…"
type textarea "I see that the refund was made less than 10 minutes ago. It takes a little long…"
type textarea "Näen et tagasimakse tehti vähem kui 10 minutit tagasi. E-poes võtab laoseisu uu…"
type textarea "I see that the refund was made less than 10 minutes ago. It takes a little long…"
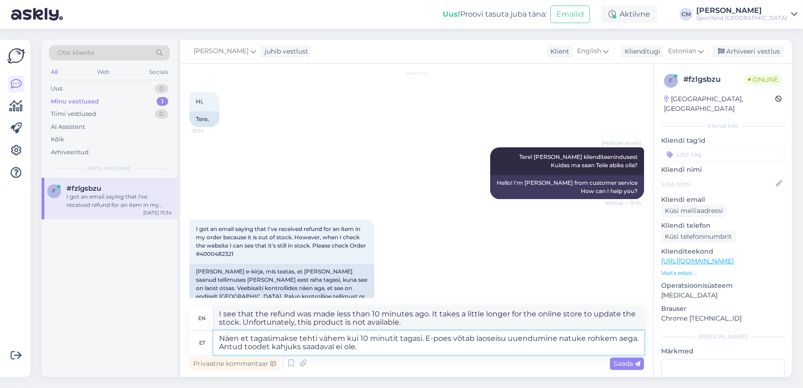
click at [558, 339] on textarea "Näen et tagasimakse tehti vähem kui 10 minutit tagasi. E-poes võtab laoseisu uu…" at bounding box center [429, 343] width 431 height 24
click at [558, 342] on textarea "Näen et tagasimakse tehti vähem kui 10 minutit tagasi. E-poes võtab laoseisu uu…" at bounding box center [429, 343] width 431 height 24
type textarea "Näen et tagasimakse tehti vähem kui 10 minutit tagasi. E-poes võtab laoseisu uu…"
type textarea "I see that the refund was made less than 10 minutes ago. In the online store, i…"
click at [544, 345] on textarea "Näen et tagasimakse tehti vähem kui 10 minutit tagasi. E-poes võtab laoseisu uu…" at bounding box center [429, 343] width 431 height 24
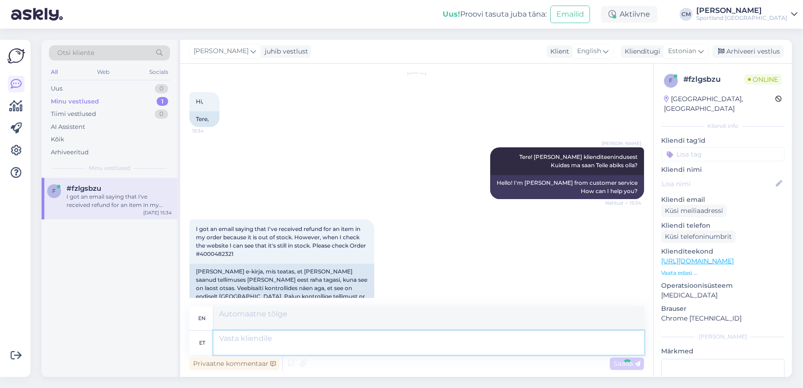
scroll to position [119, 0]
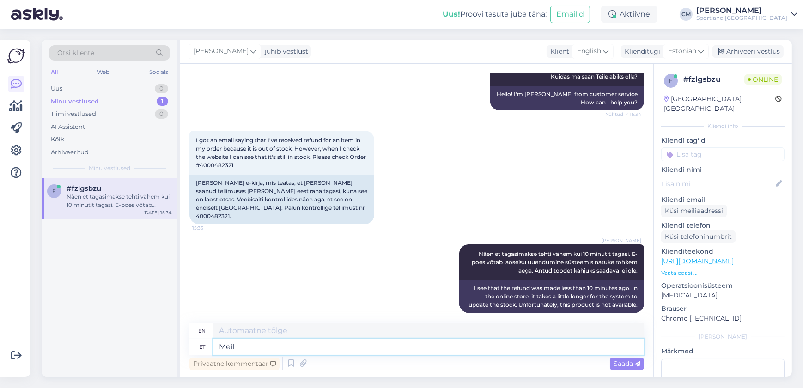
type textarea "Meil o"
type textarea "We"
type textarea "Meil on k"
type textarea "We have"
type textarea "Meil on kahju!"
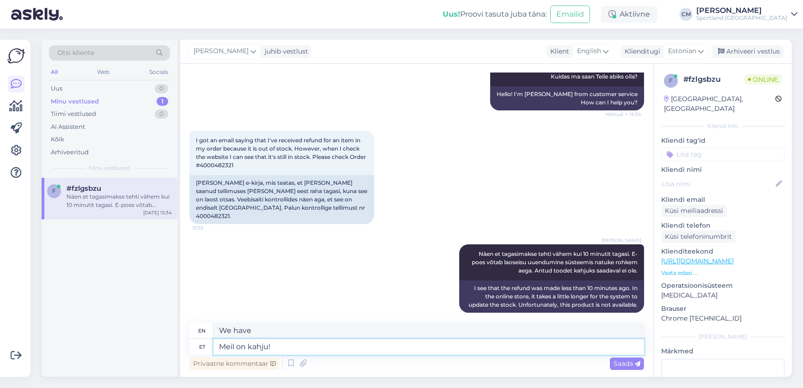
type textarea "We are sorry!"
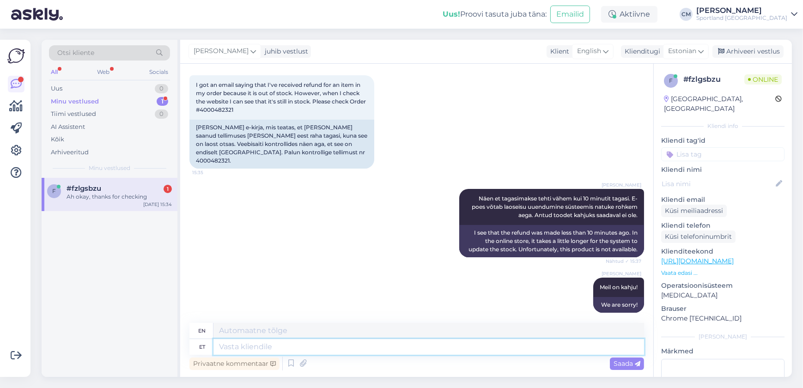
scroll to position [230, 0]
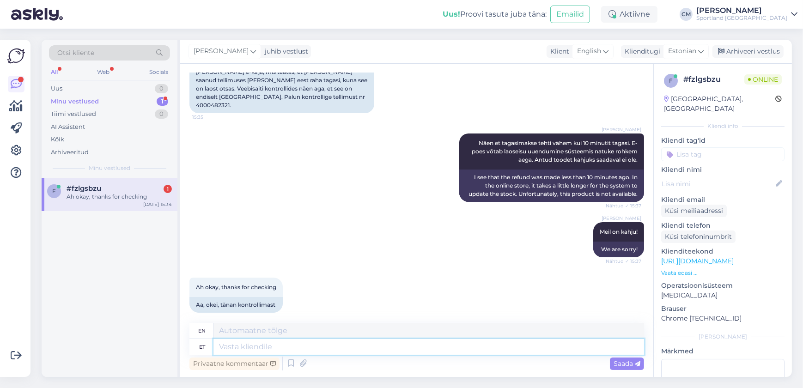
click at [259, 345] on textarea at bounding box center [429, 347] width 431 height 16
type textarea "Kas"
type textarea "Is"
type textarea "Kas saan v"
type textarea "Can I"
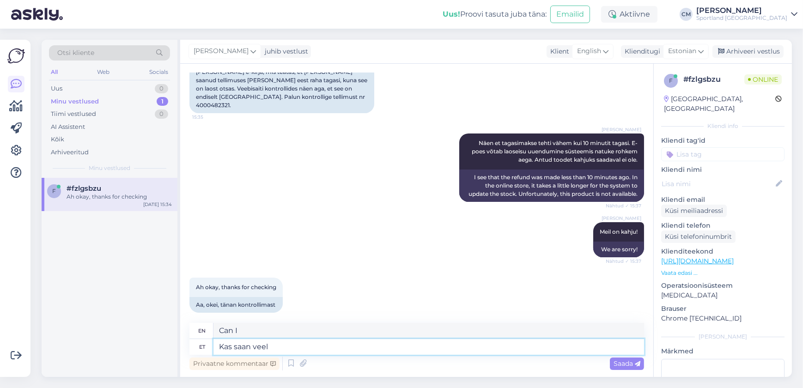
type textarea "Kas saan veel m"
type textarea "Can I have more?"
type textarea "Kas saan veel millegagi ia"
type textarea "Can I get anything else?"
type textarea "Kas saan veel millegagi iadata?"
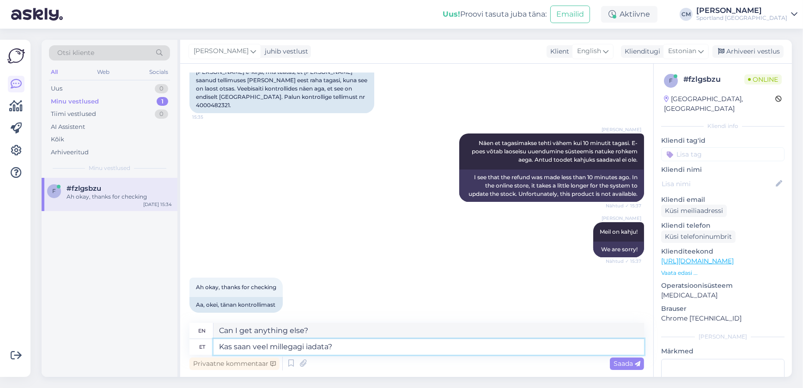
type textarea "Is there anything else I can help with?"
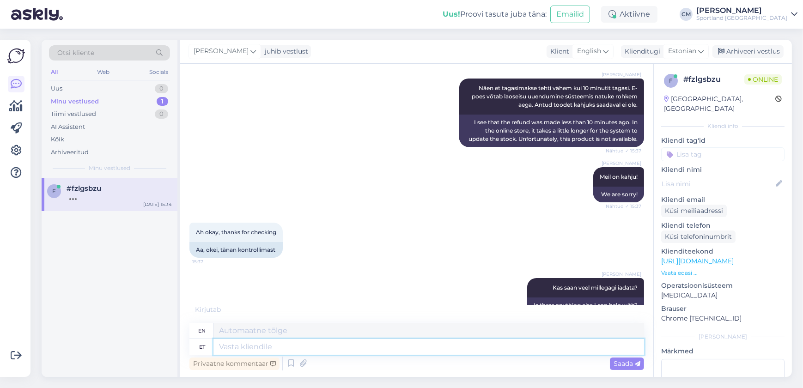
click at [382, 352] on textarea at bounding box center [429, 347] width 431 height 16
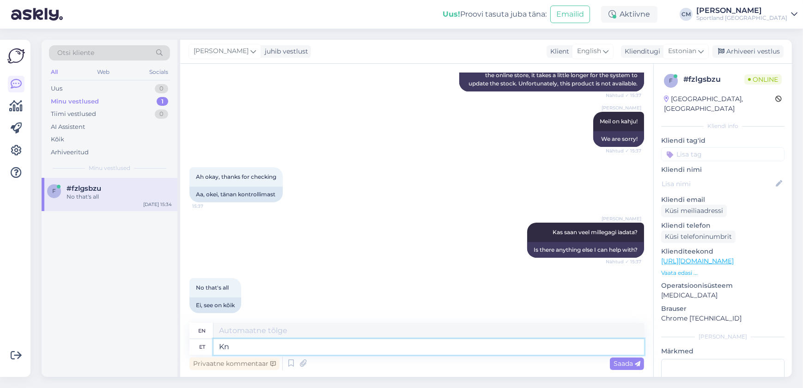
type textarea "K"
type textarea "Ilusat"
type textarea "Beautiful"
type textarea "Ilusat päeva!"
type textarea "Have a nice day!"
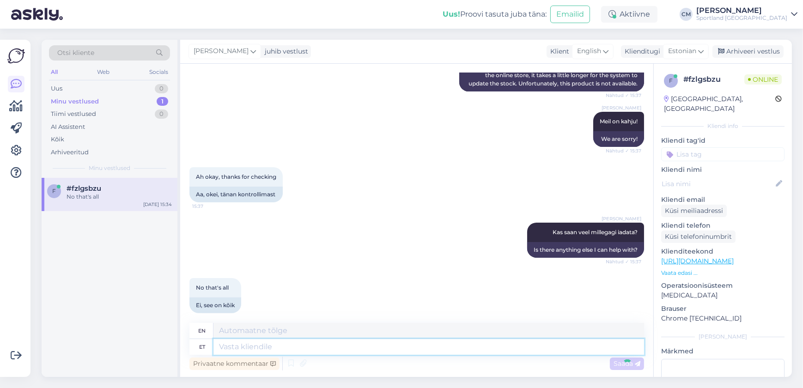
scroll to position [396, 0]
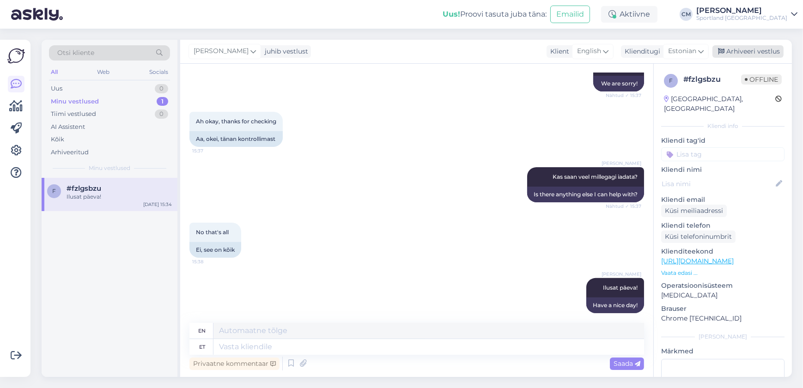
click at [765, 50] on div "Arhiveeri vestlus" at bounding box center [748, 51] width 71 height 12
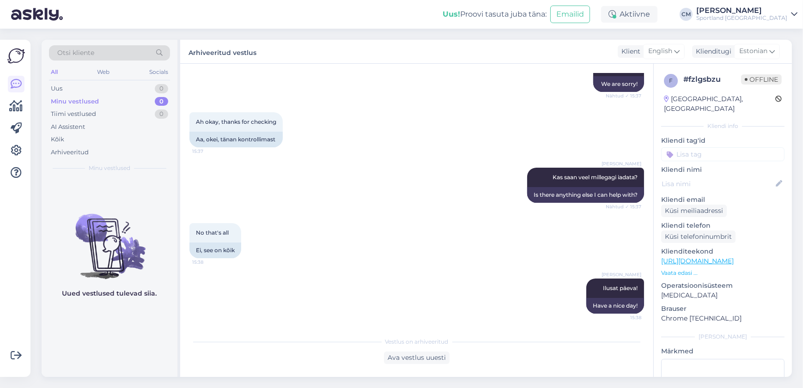
scroll to position [386, 0]
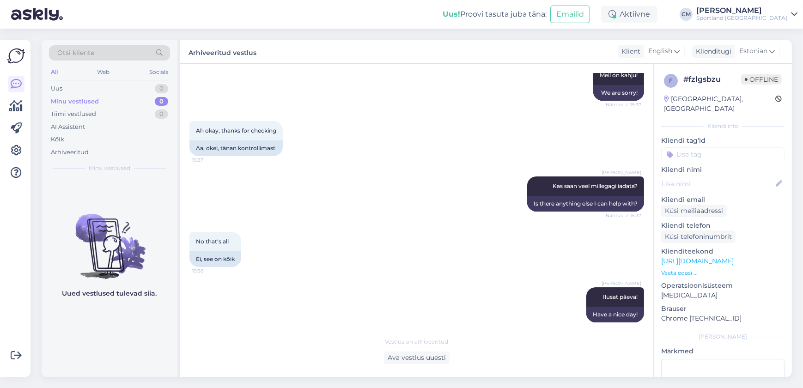
click at [718, 147] on input at bounding box center [723, 154] width 123 height 14
type input "toot"
click at [705, 198] on span "Toote saadavus" at bounding box center [723, 201] width 43 height 6
